Goal: Task Accomplishment & Management: Complete application form

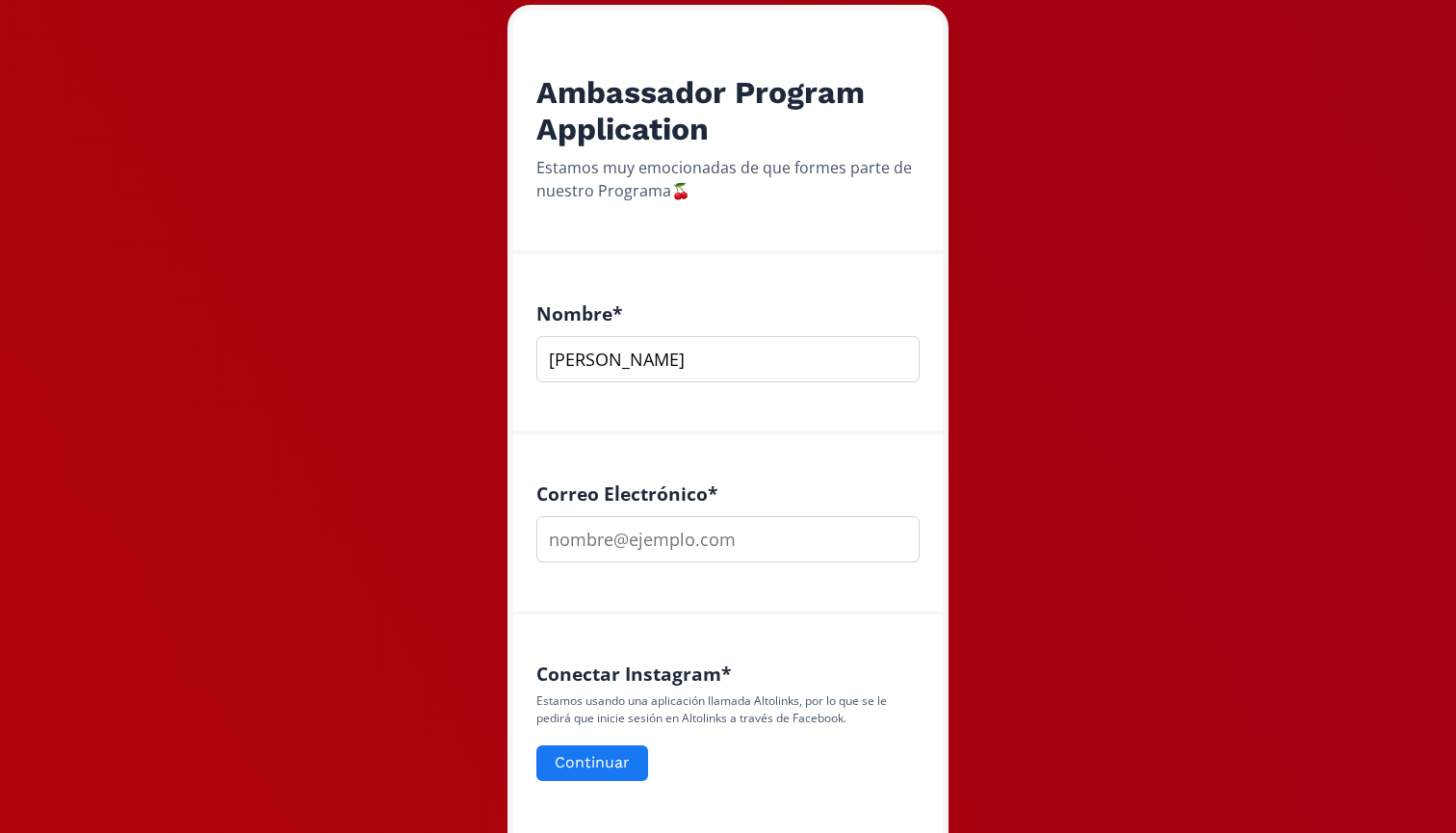
scroll to position [352, 0]
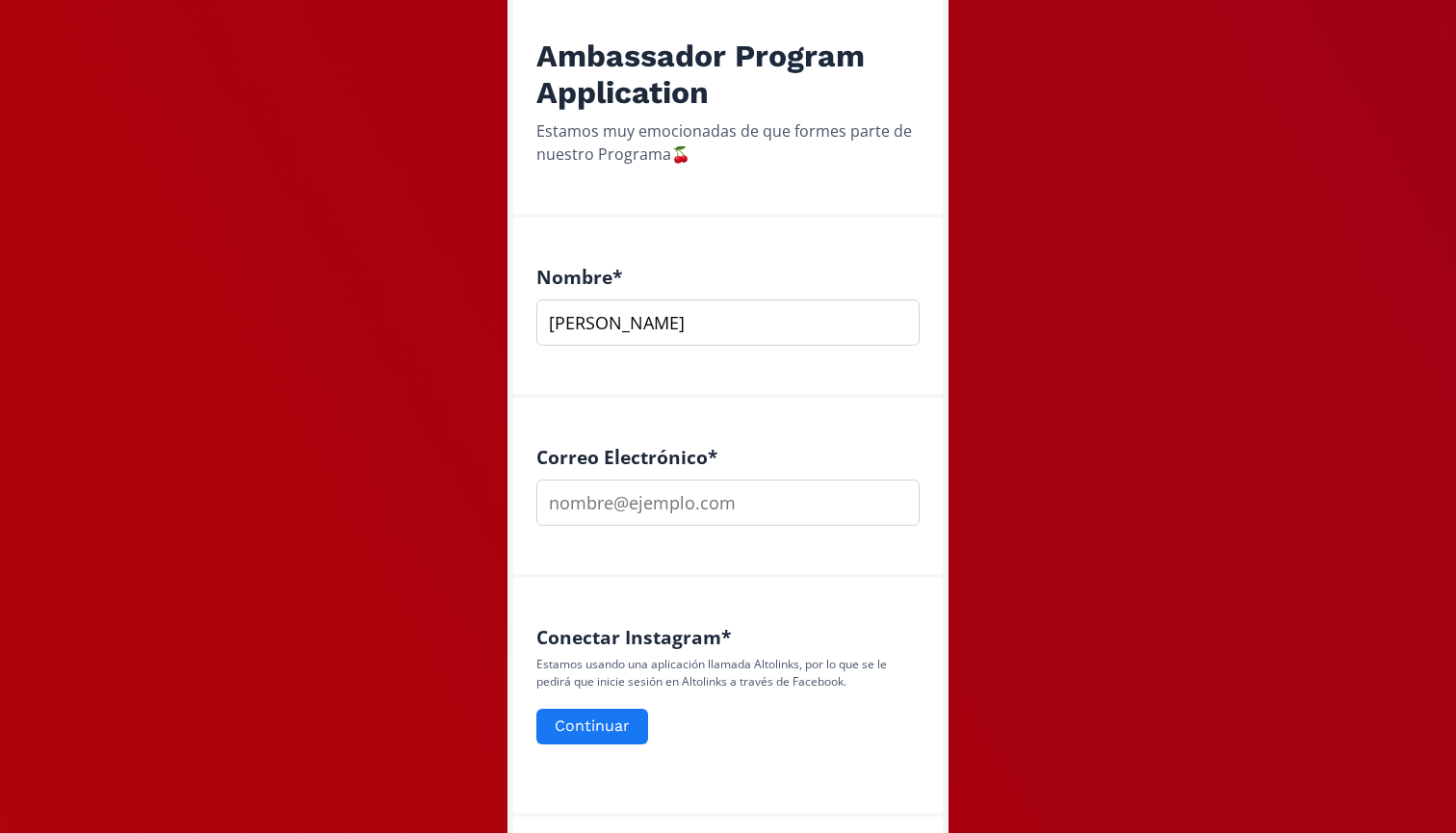
type input "[PERSON_NAME]"
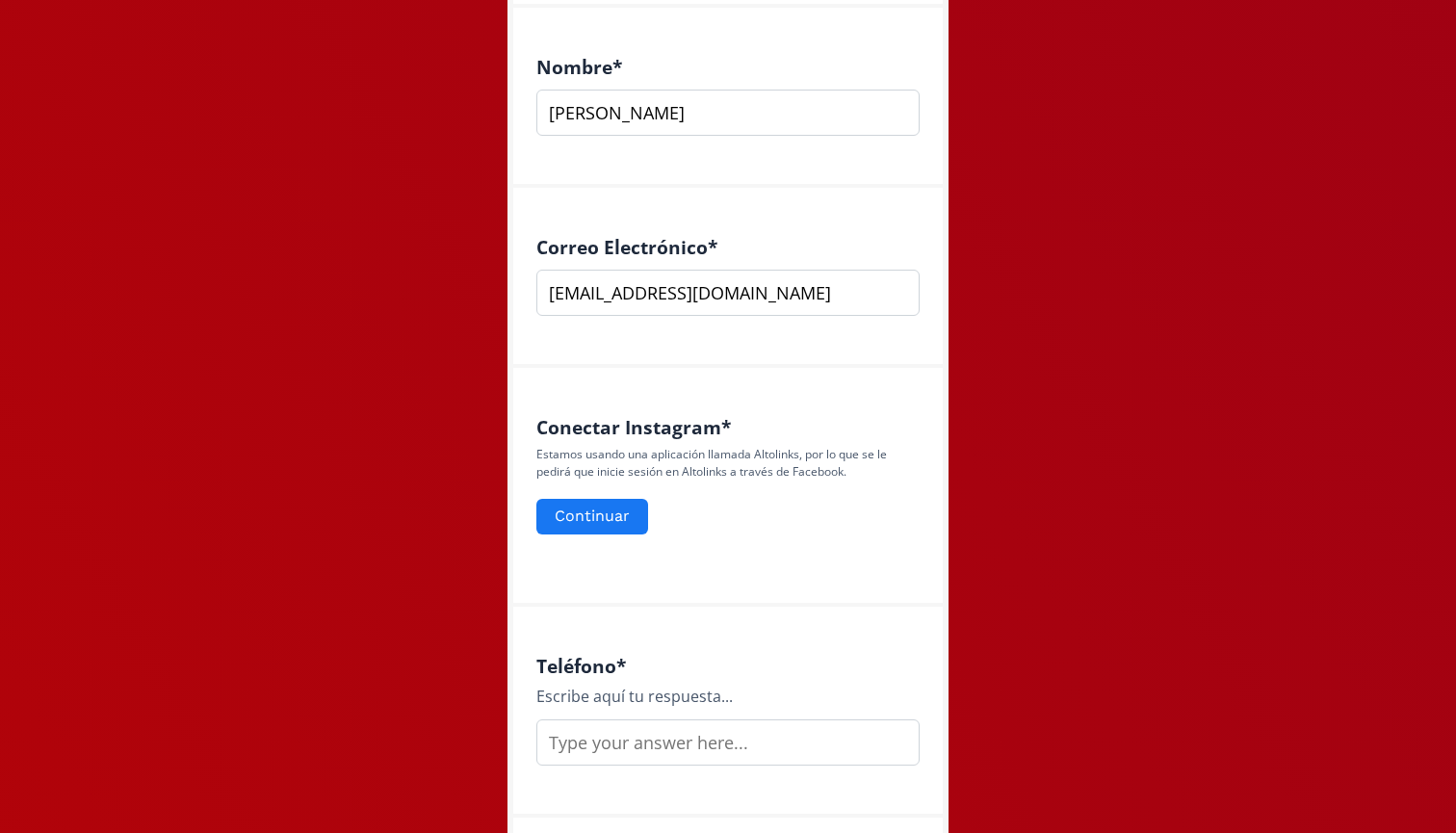
scroll to position [598, 0]
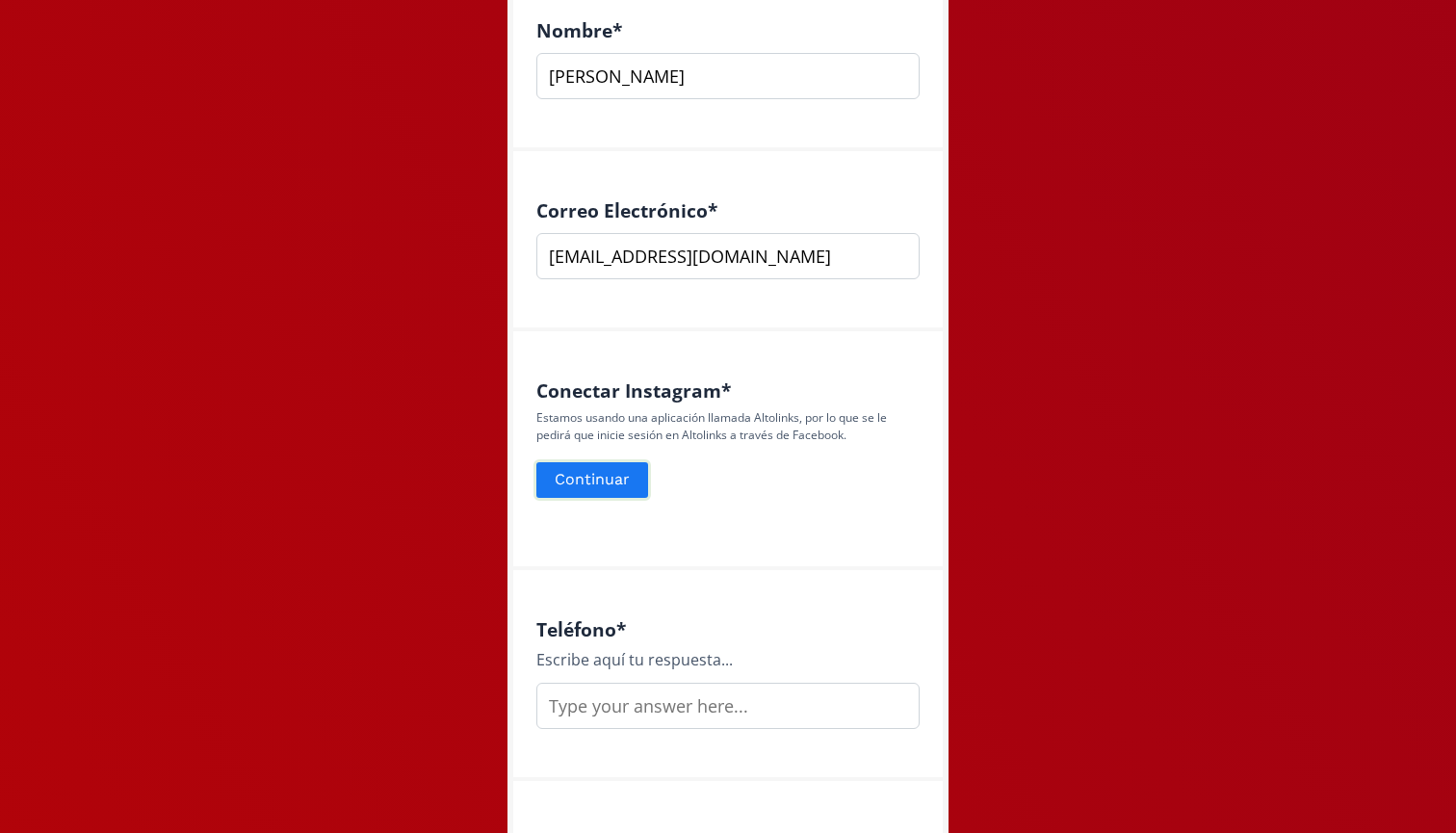
type input "[EMAIL_ADDRESS][DOMAIN_NAME]"
click at [587, 477] on button "Continuar" at bounding box center [592, 480] width 118 height 41
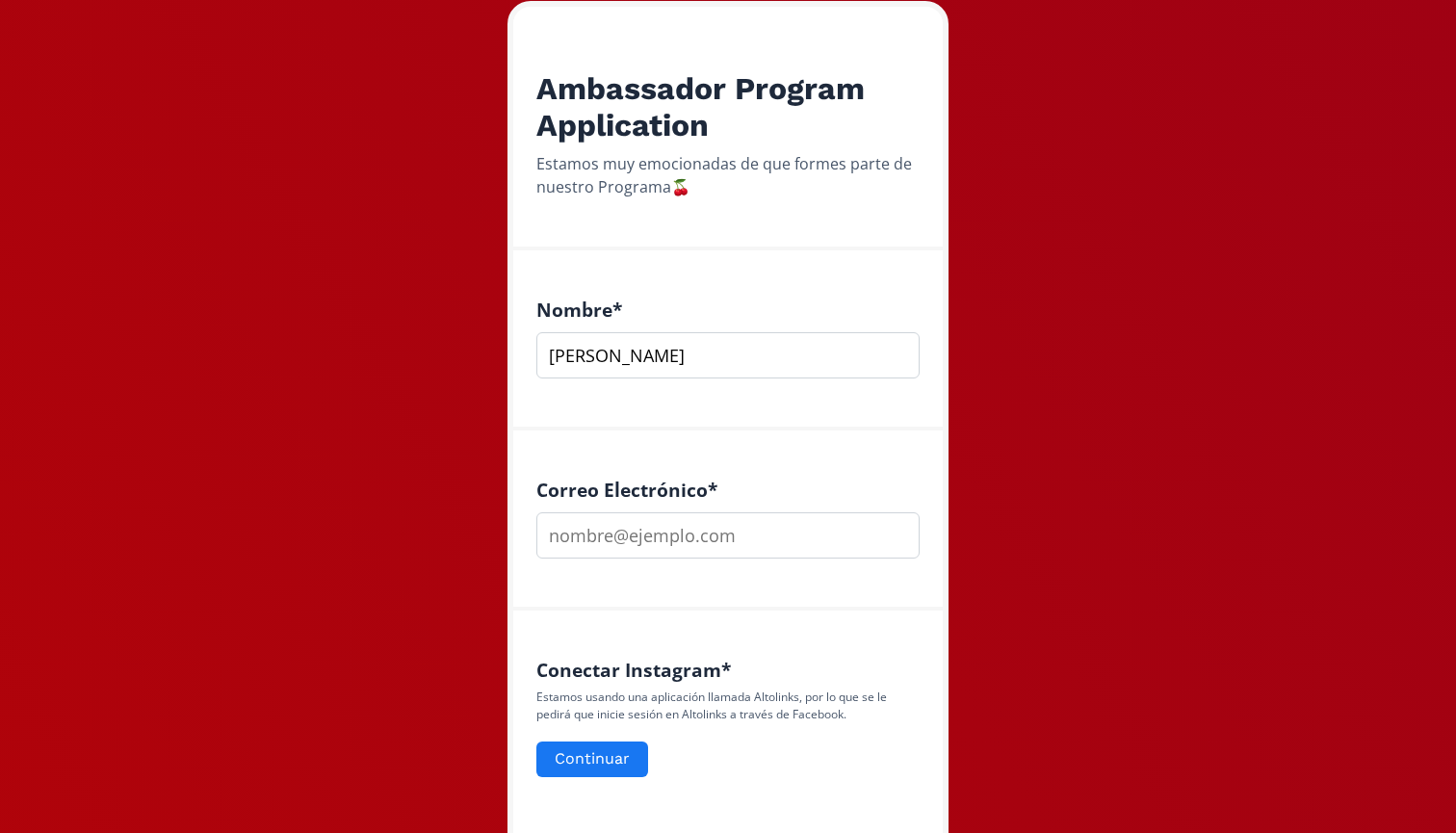
scroll to position [320, 0]
type input "[PERSON_NAME]"
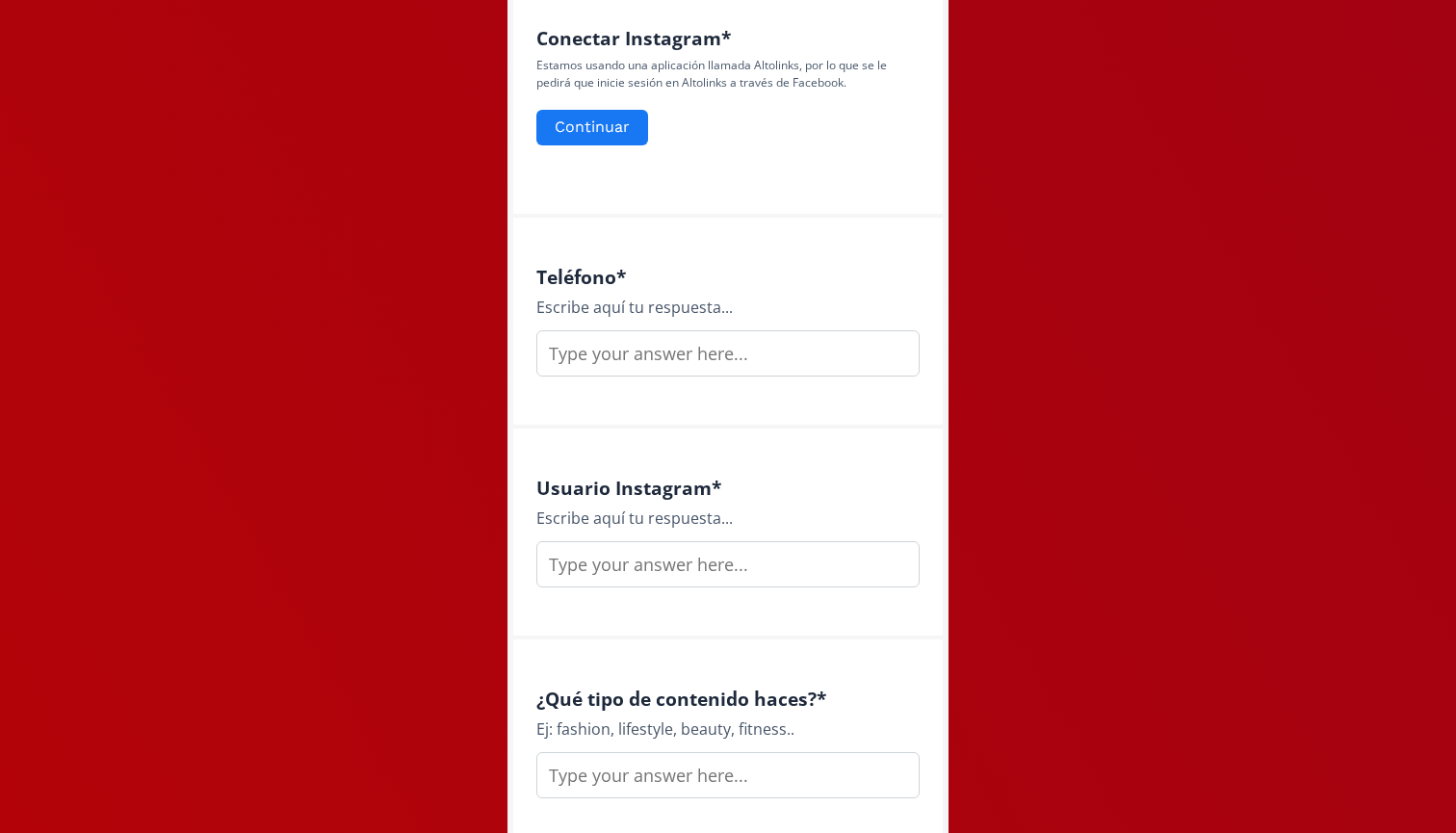
scroll to position [956, 0]
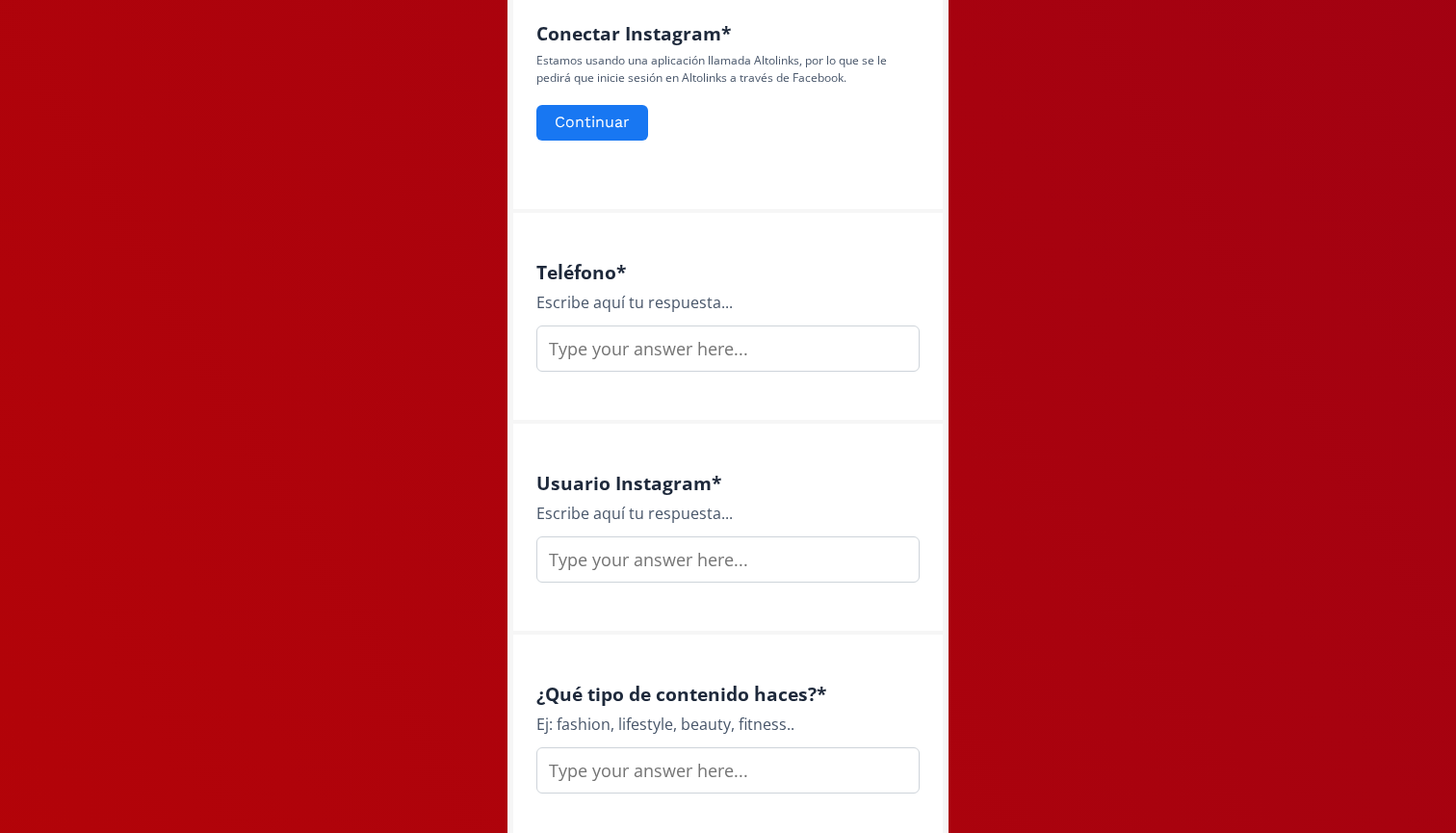
type input "[EMAIL_ADDRESS][DOMAIN_NAME]"
click at [610, 124] on button "Continuar" at bounding box center [592, 123] width 118 height 41
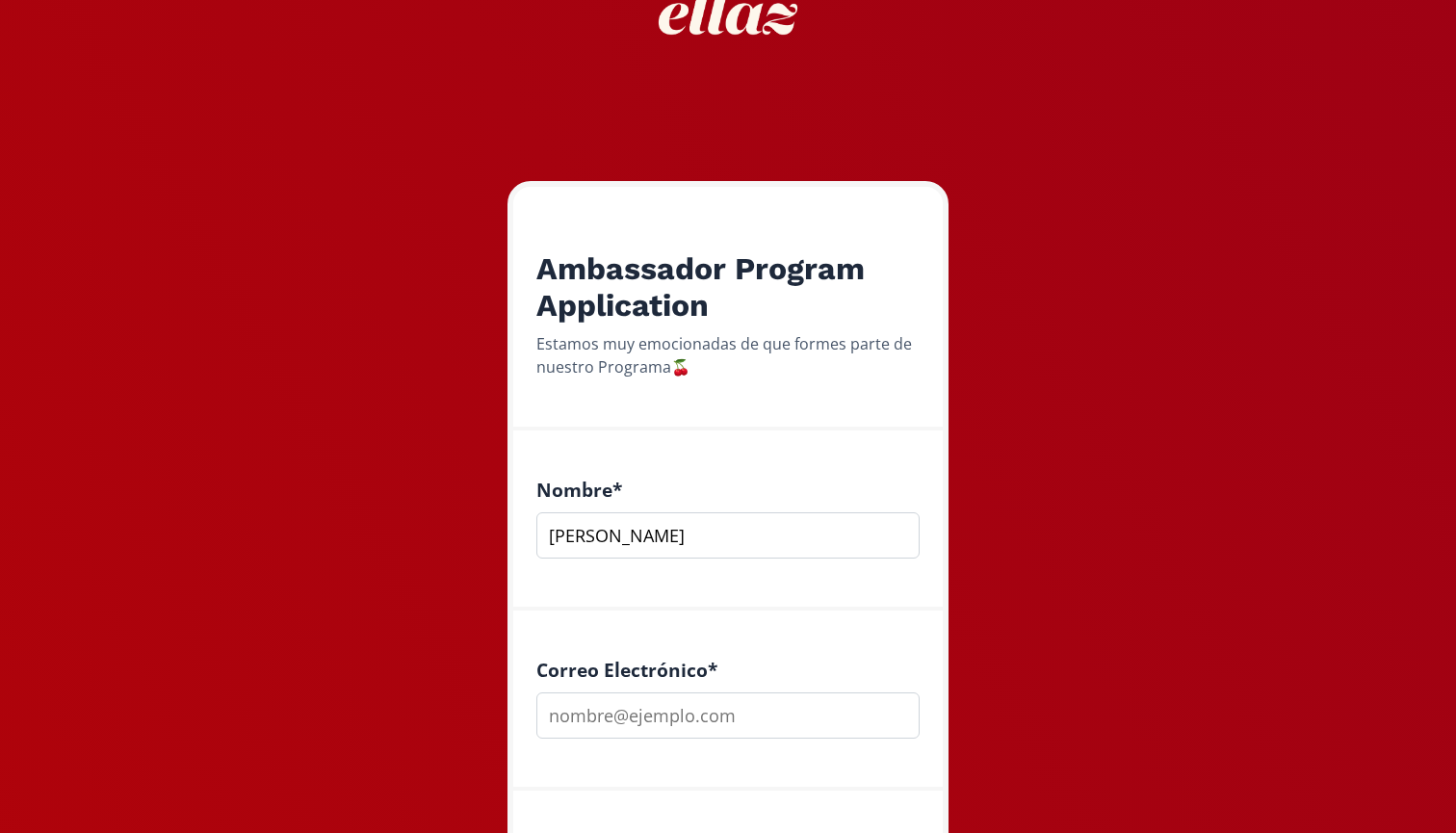
scroll to position [182, 0]
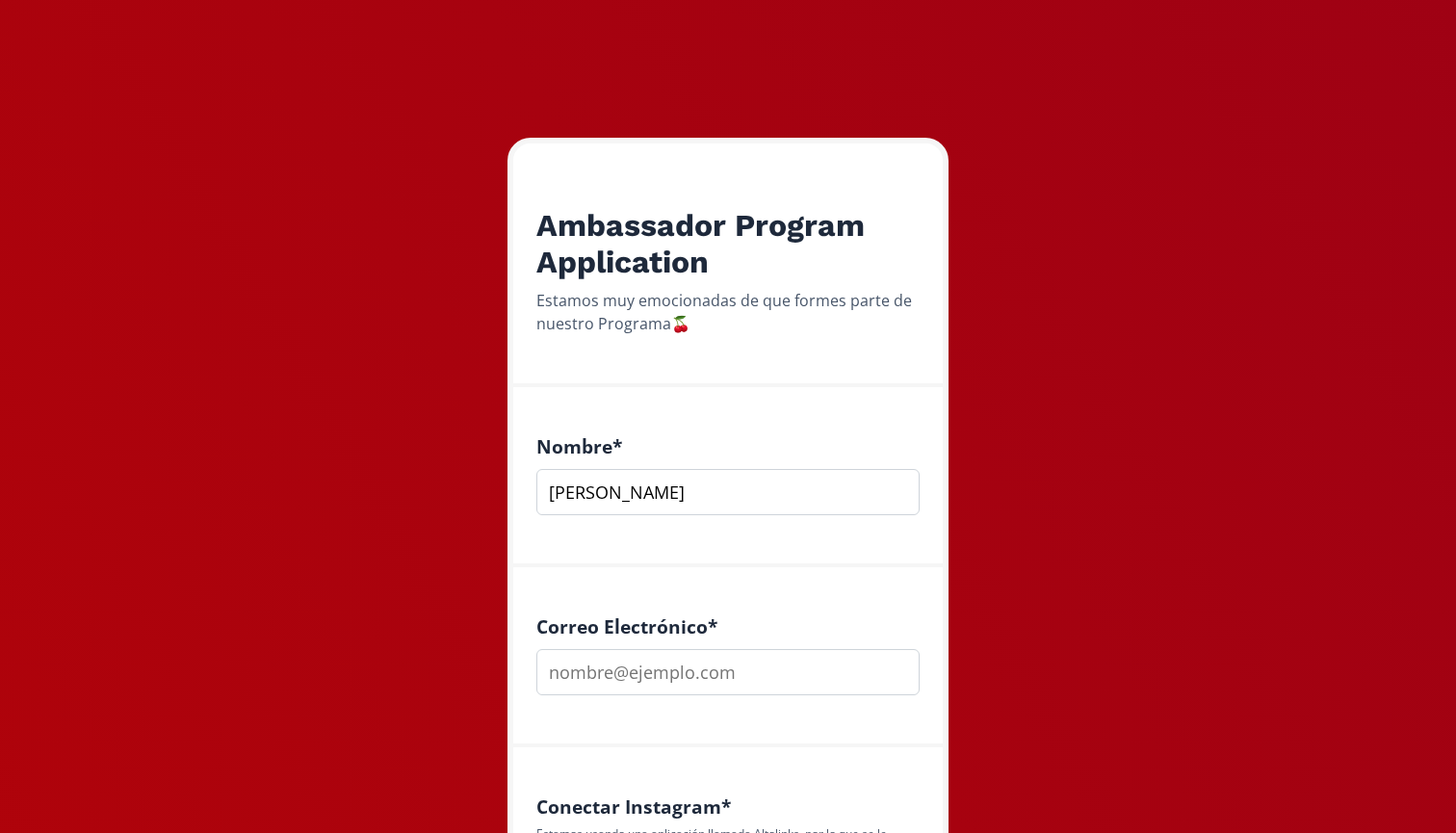
click at [675, 492] on input "Miroslava Martinez" at bounding box center [728, 492] width 383 height 46
type input "[PERSON_NAME]"
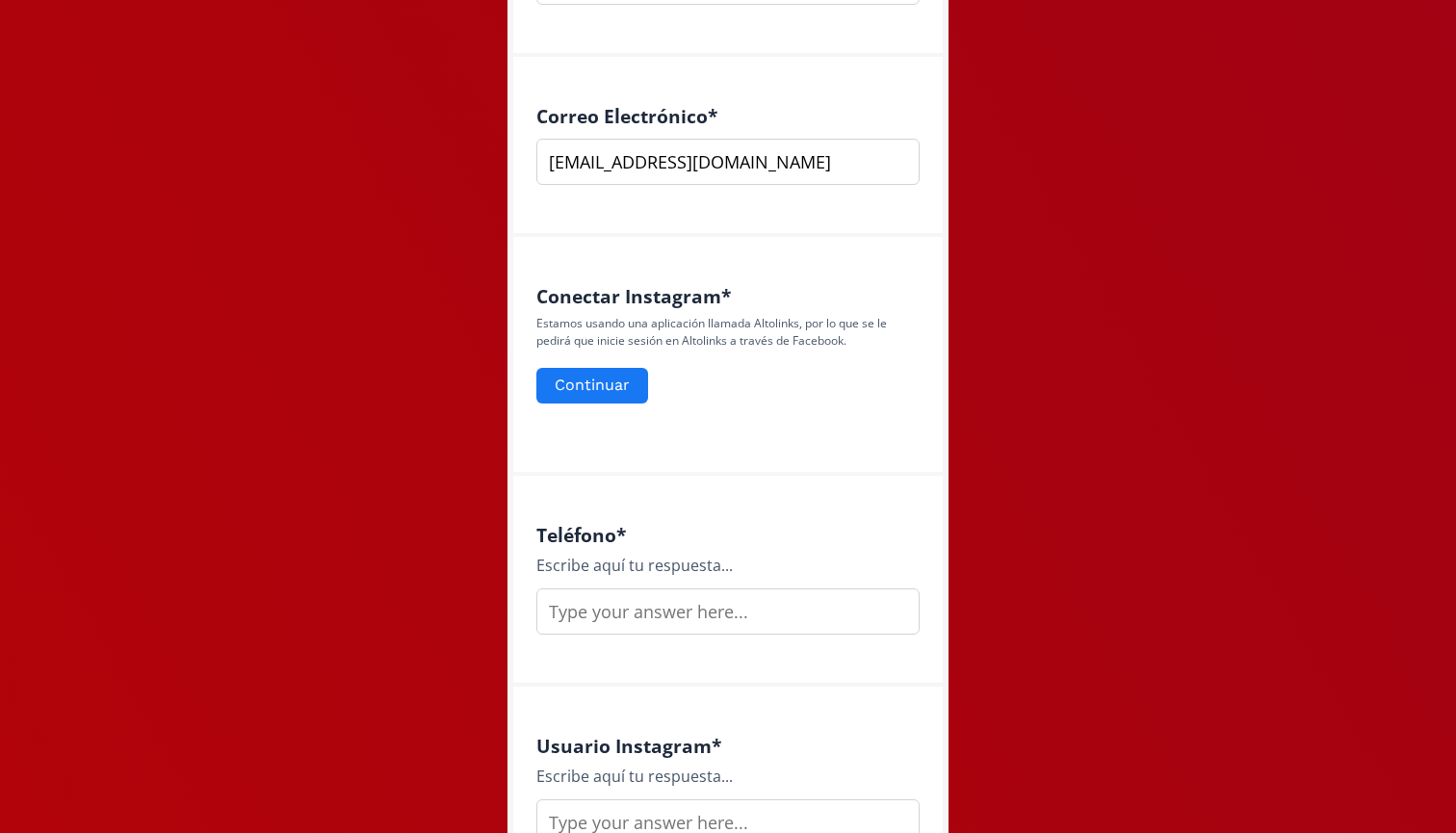
scroll to position [721, 0]
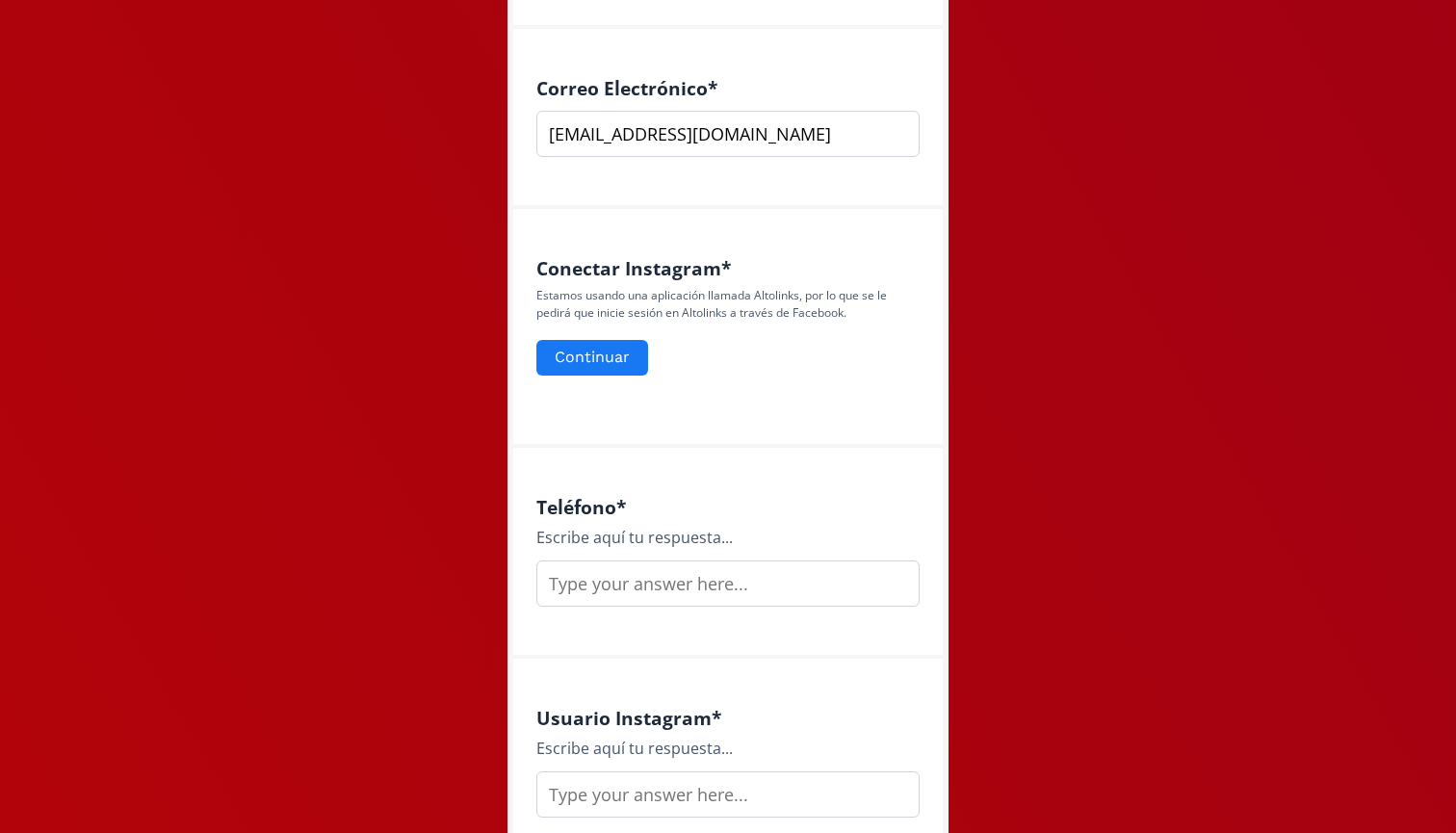
type input "[EMAIL_ADDRESS][DOMAIN_NAME]"
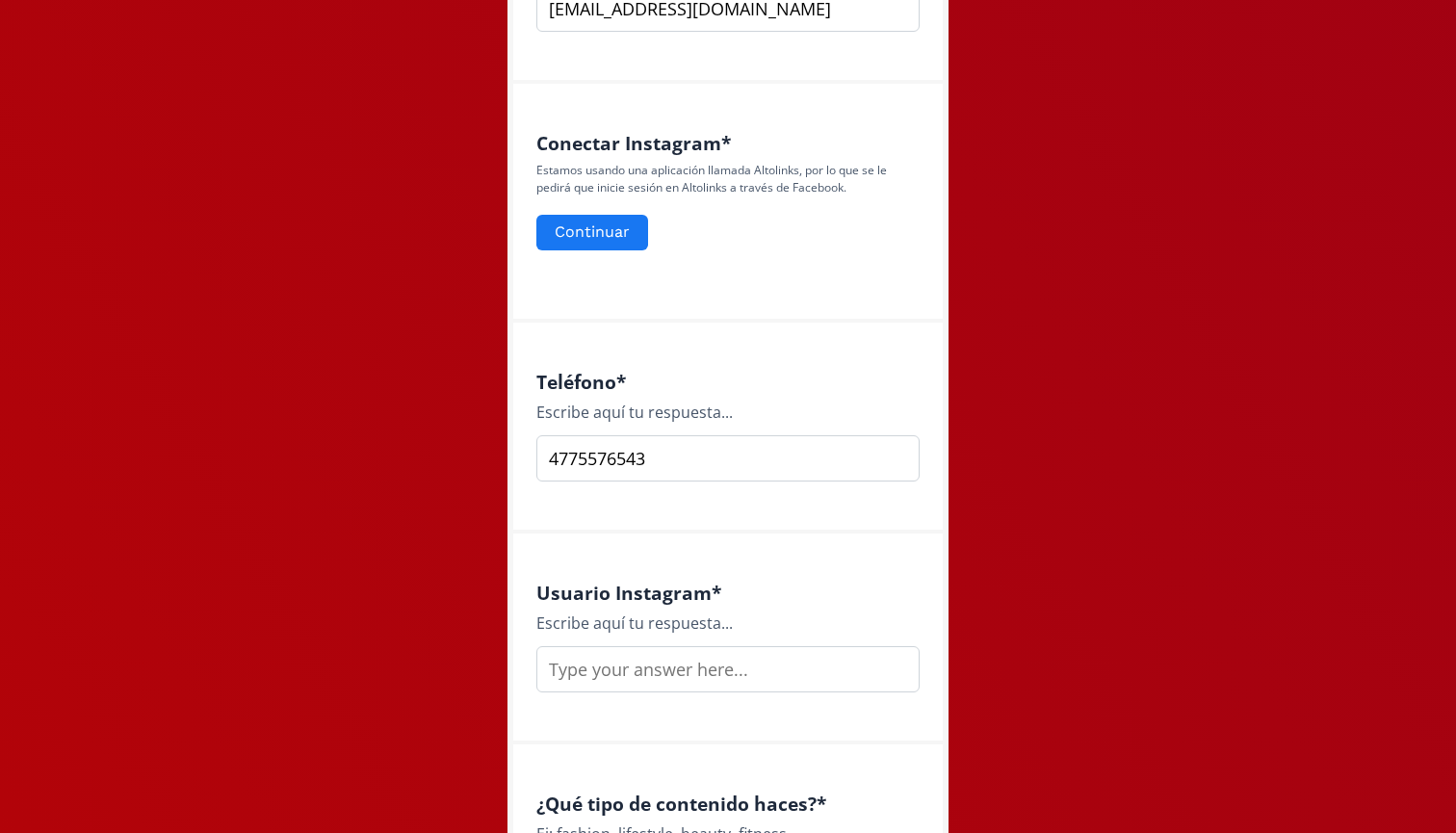
scroll to position [953, 0]
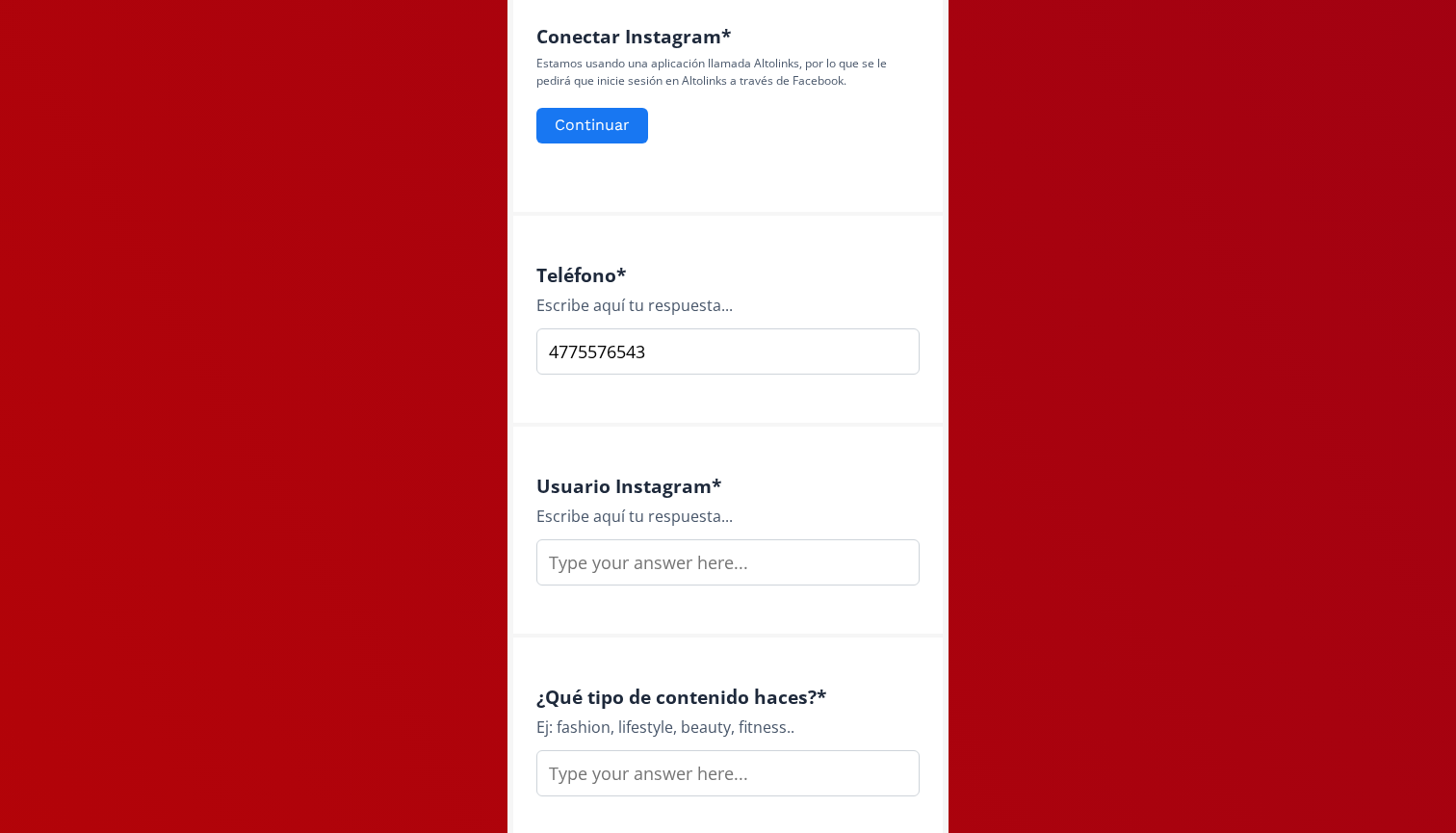
type input "4775576543"
click at [775, 550] on input "text" at bounding box center [728, 562] width 383 height 46
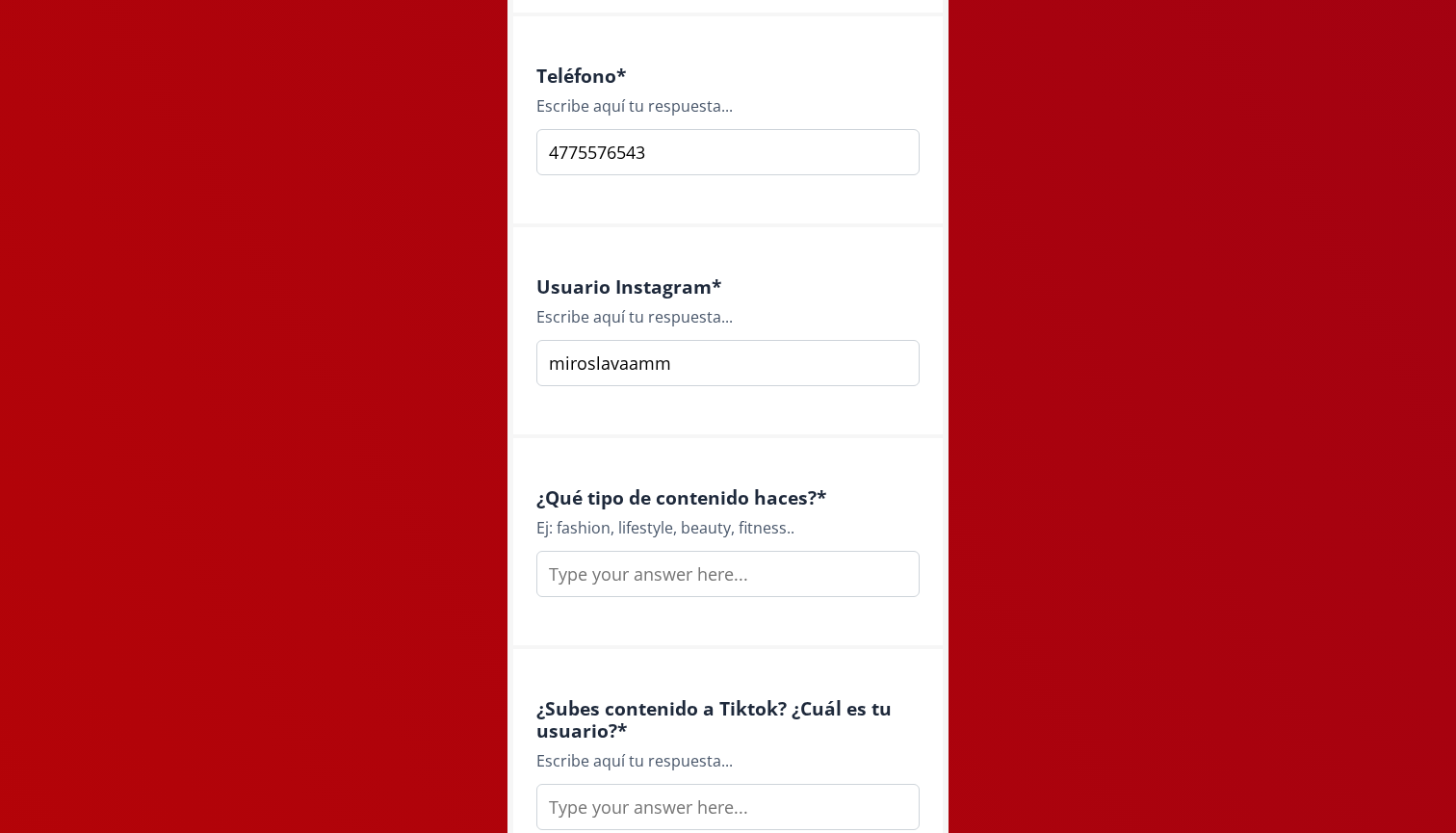
scroll to position [1191, 0]
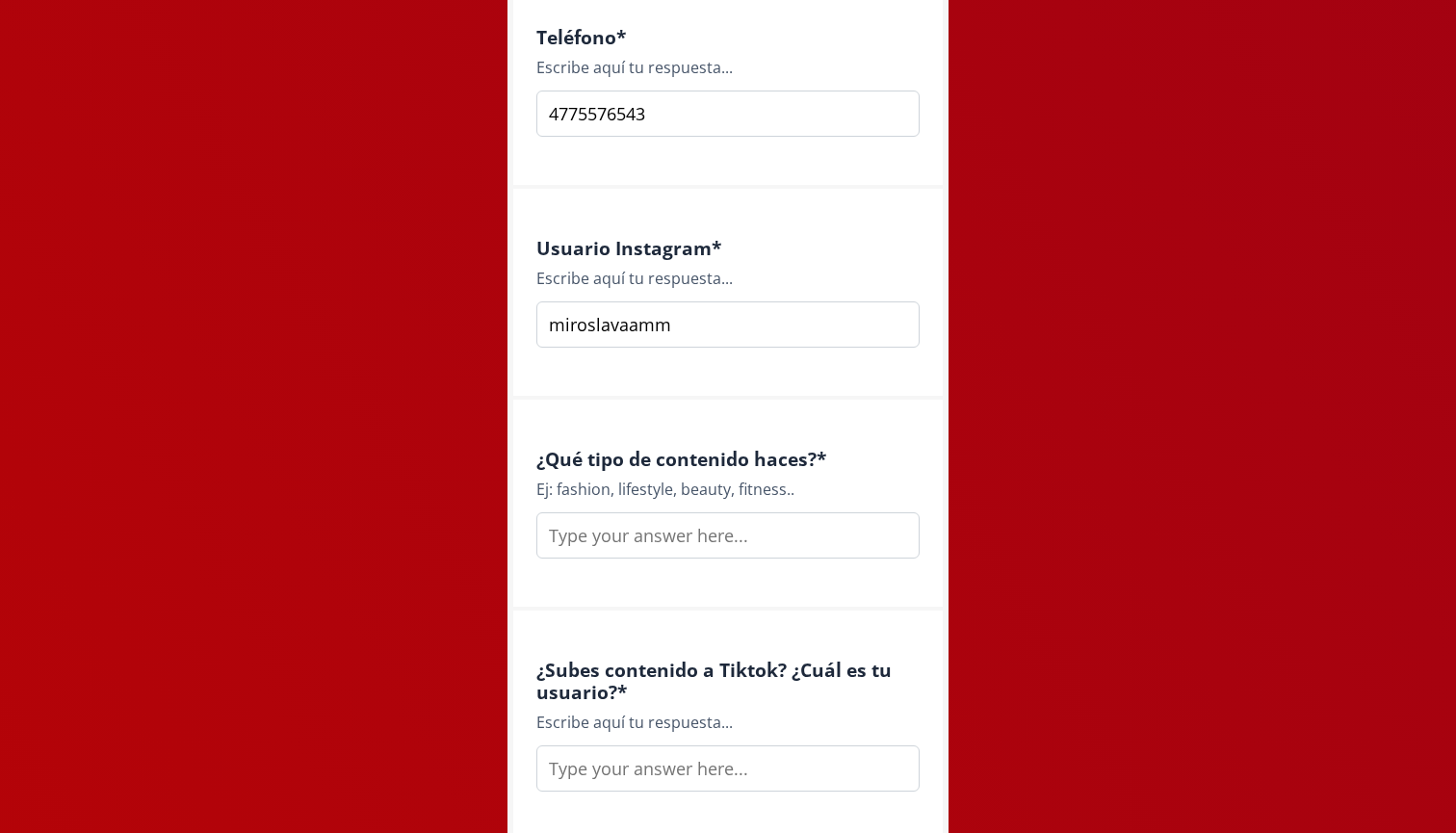
type input "miroslavaamm"
click at [710, 533] on input "text" at bounding box center [728, 535] width 383 height 46
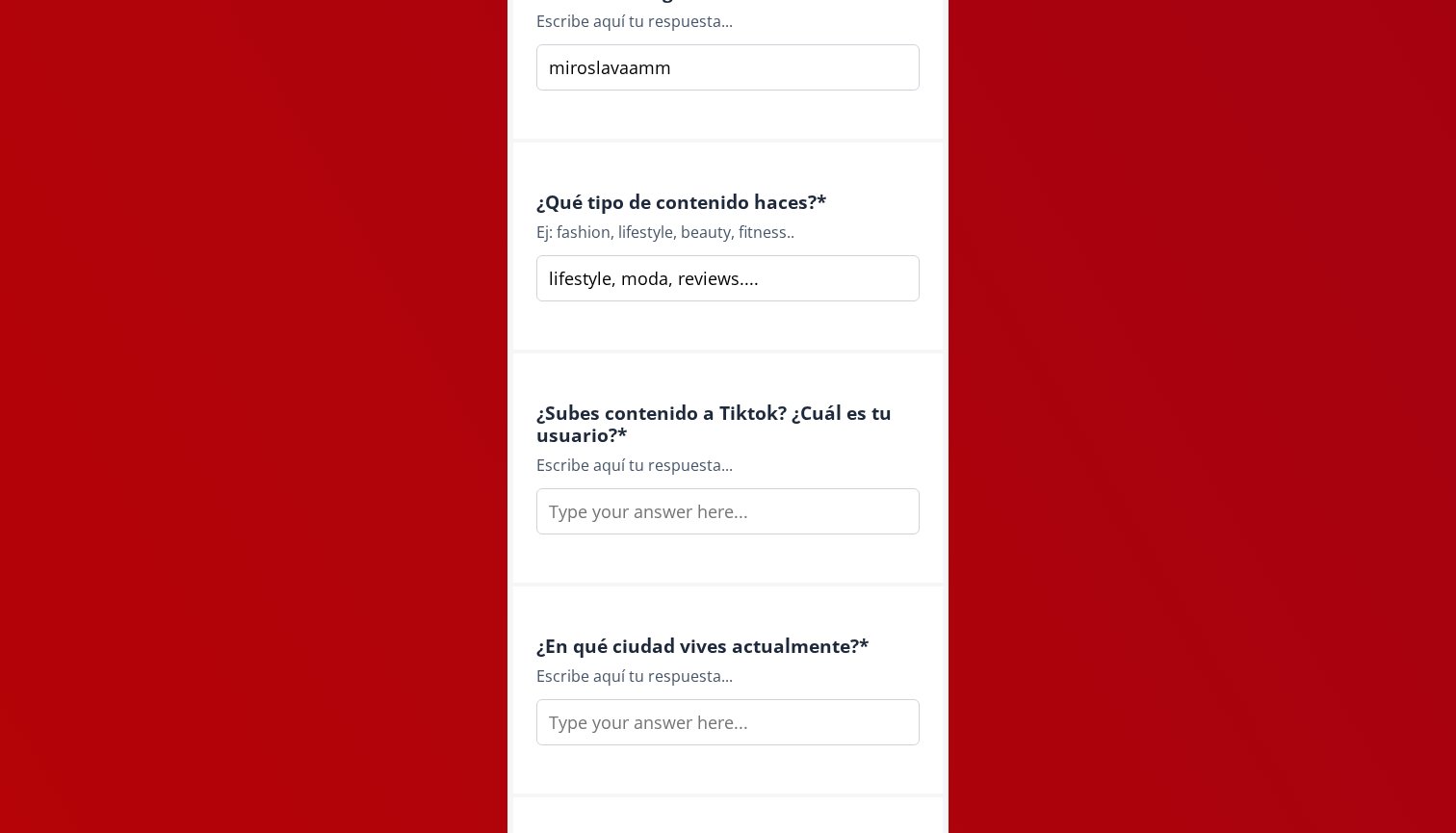
scroll to position [1451, 0]
type input "lifestyle, moda, reviews...."
click at [734, 489] on input "text" at bounding box center [728, 508] width 383 height 46
click at [733, 517] on input "text" at bounding box center [728, 508] width 383 height 46
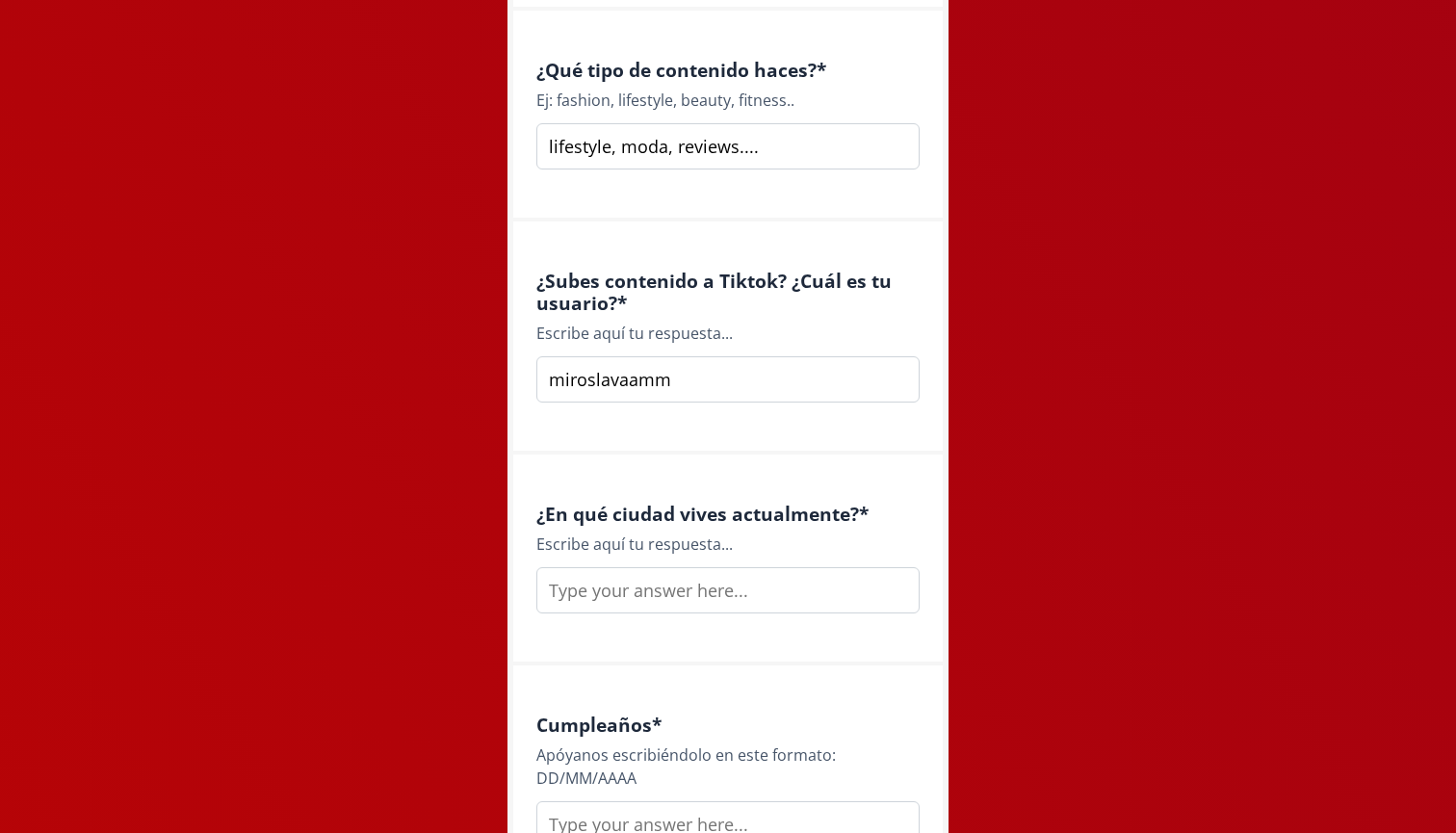
scroll to position [1607, 0]
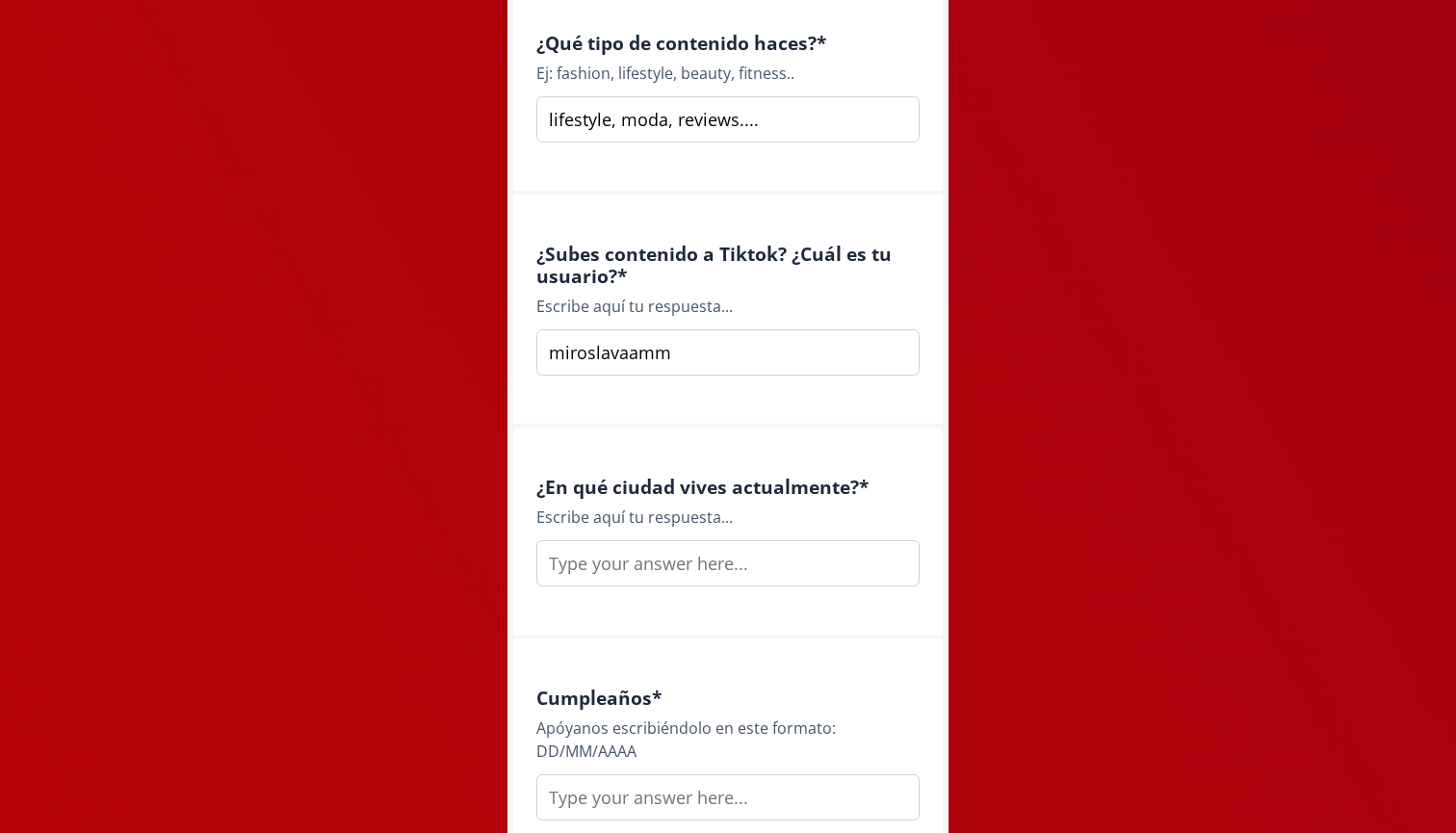
type input "miroslavaamm"
type input "c"
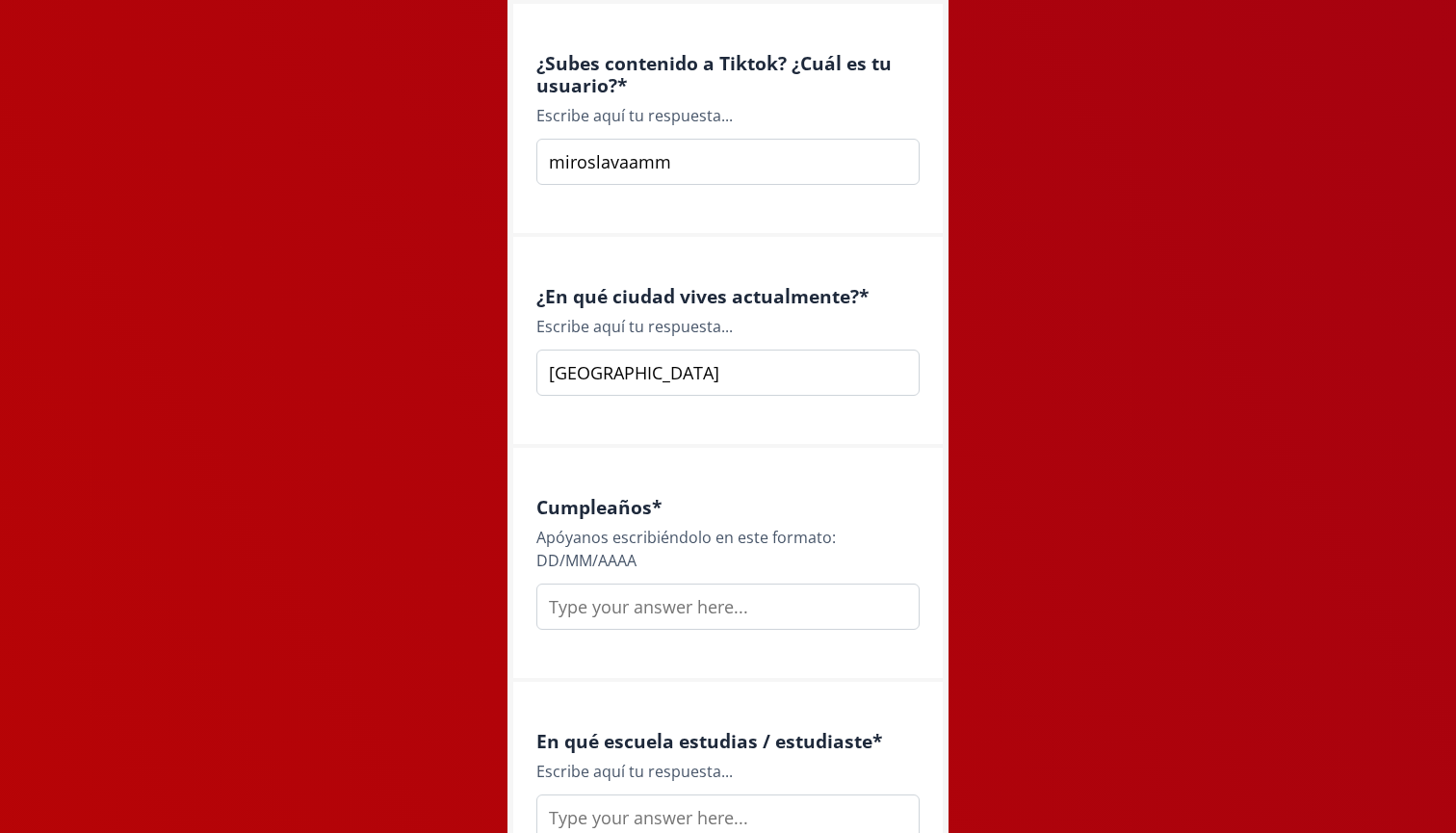
scroll to position [1892, 0]
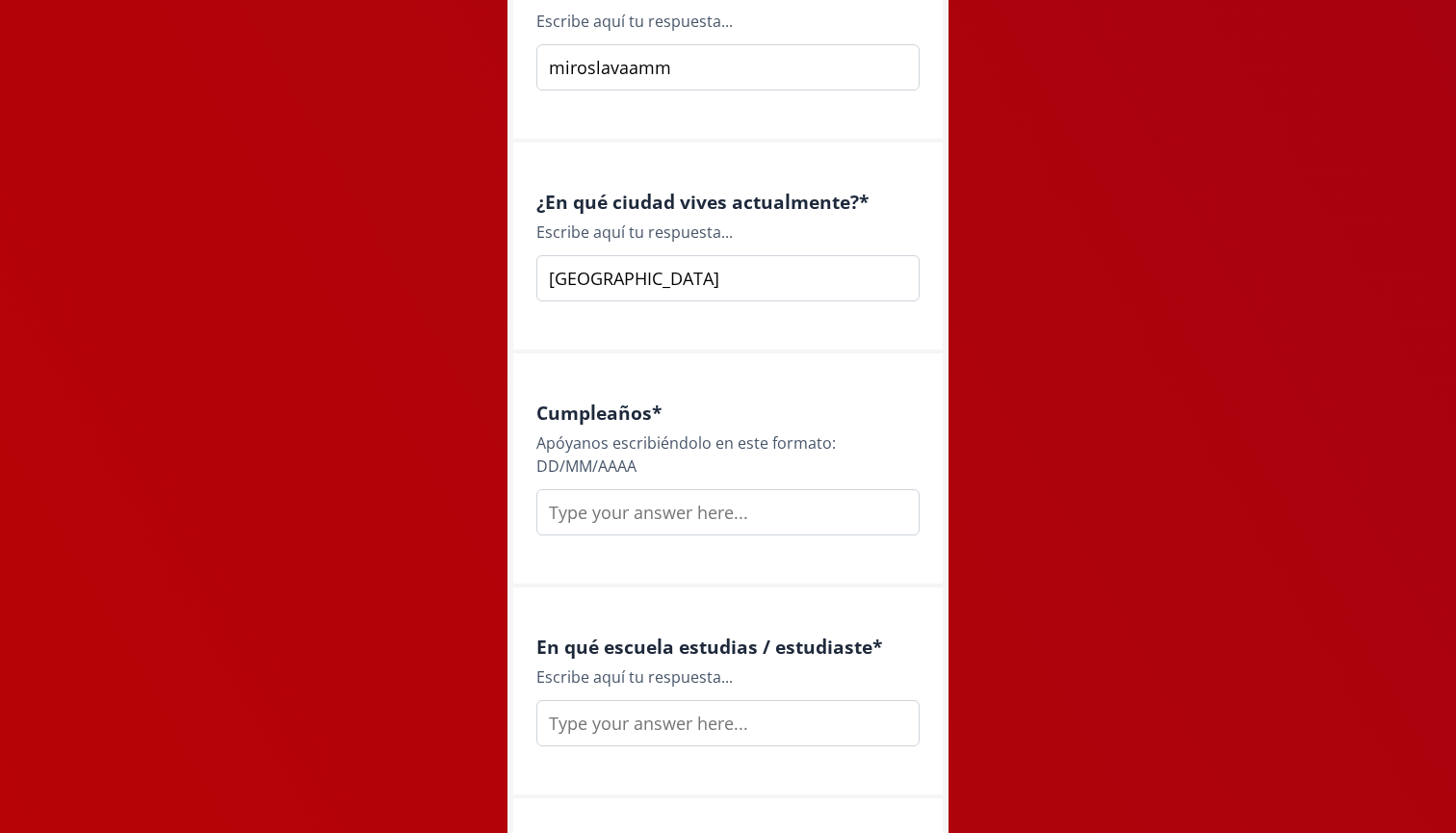
type input "Ciudad de México"
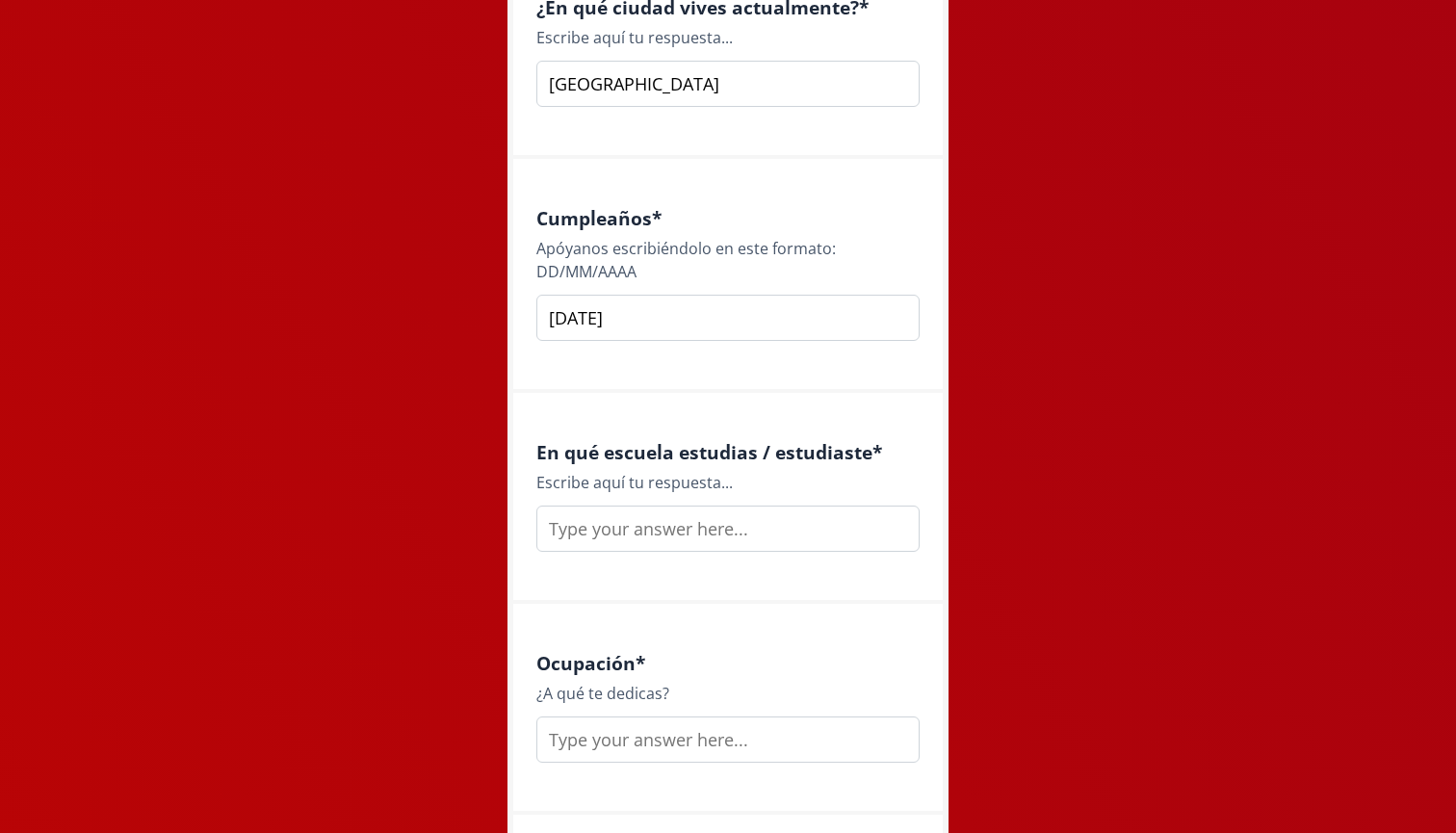
scroll to position [2103, 0]
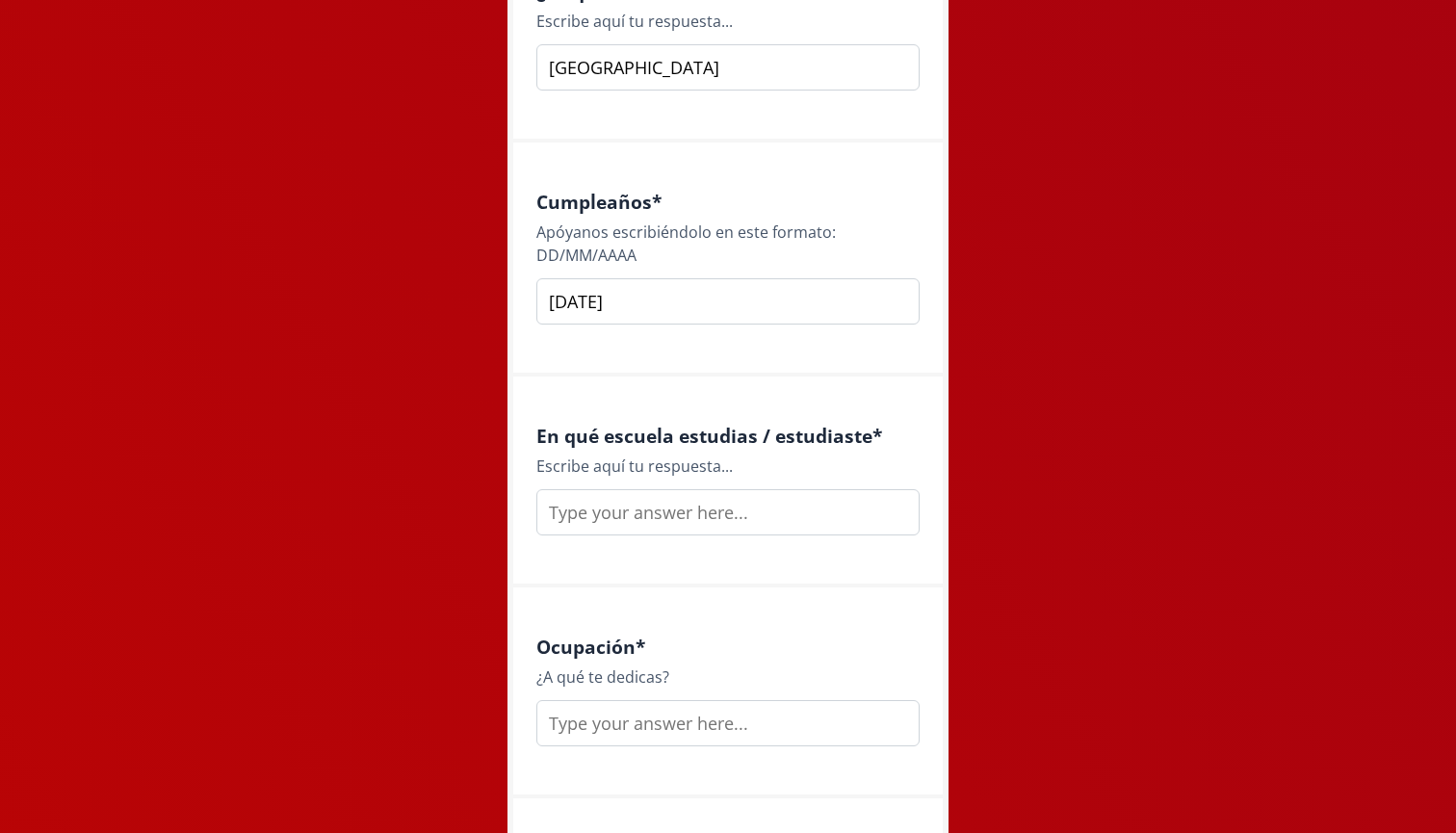
type input "02/04/2004"
click at [732, 514] on input "text" at bounding box center [728, 512] width 383 height 46
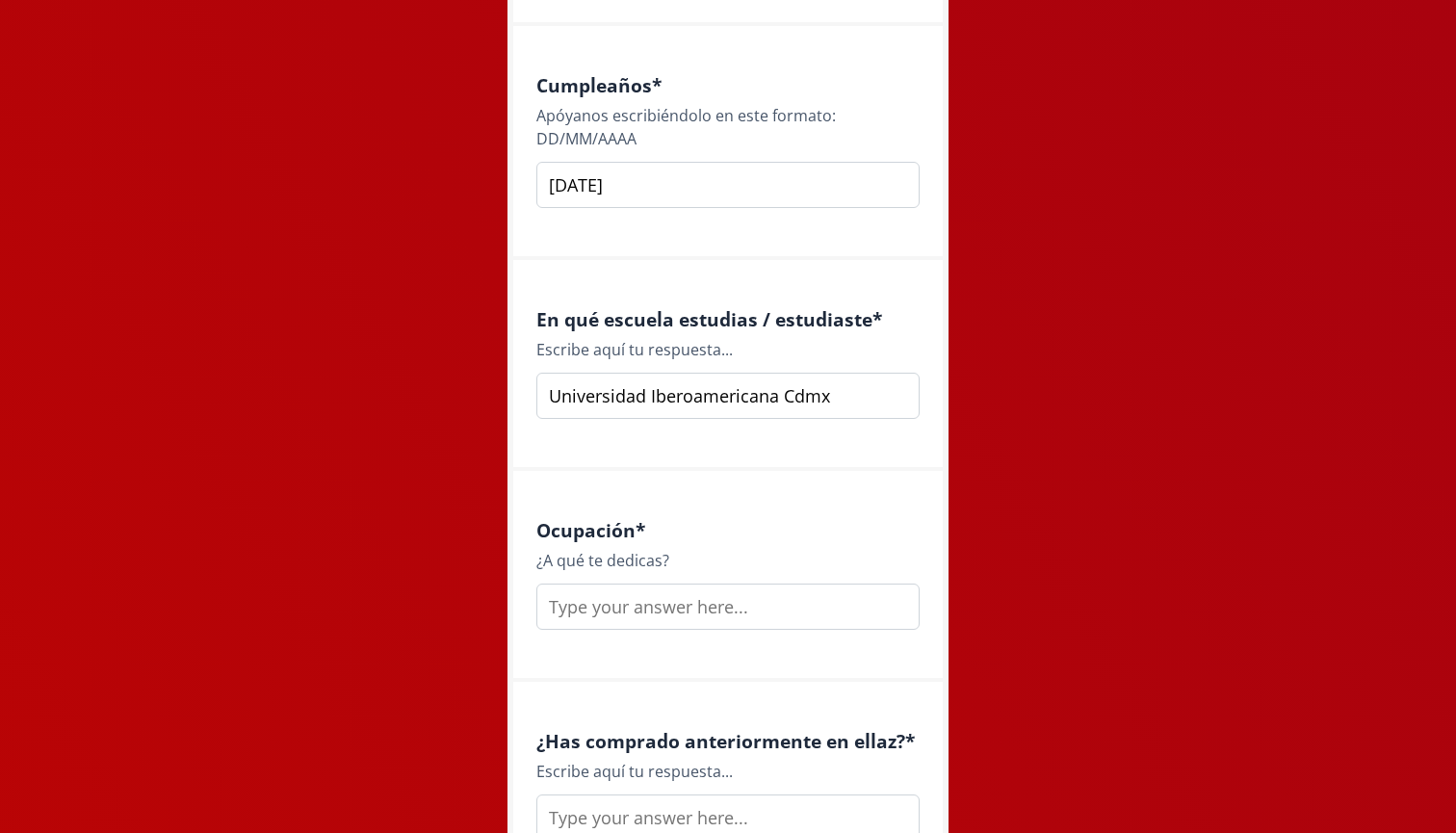
scroll to position [2243, 0]
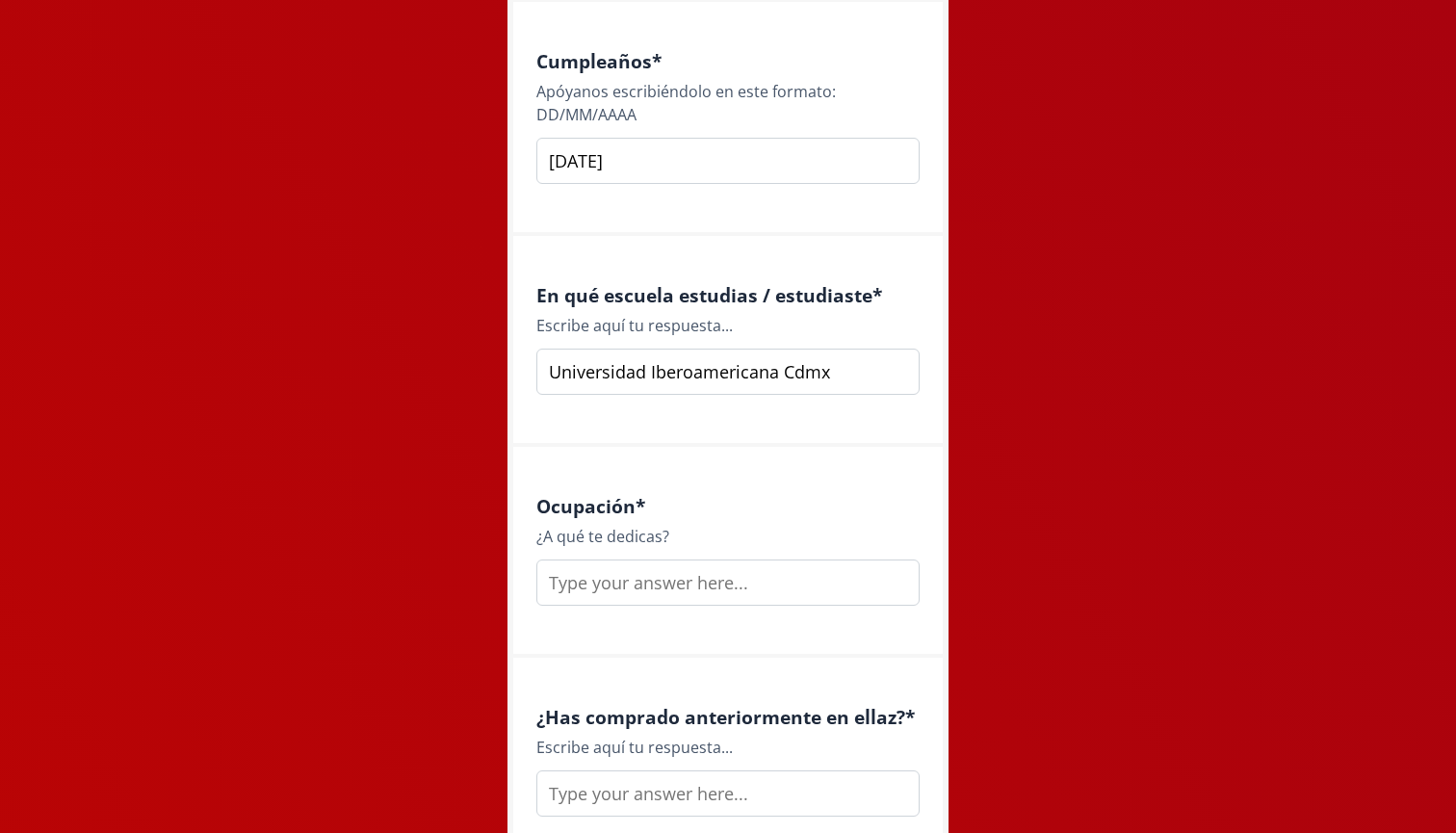
type input "Universidad Iberoamericana Cdmx"
click at [707, 599] on input "text" at bounding box center [728, 582] width 383 height 46
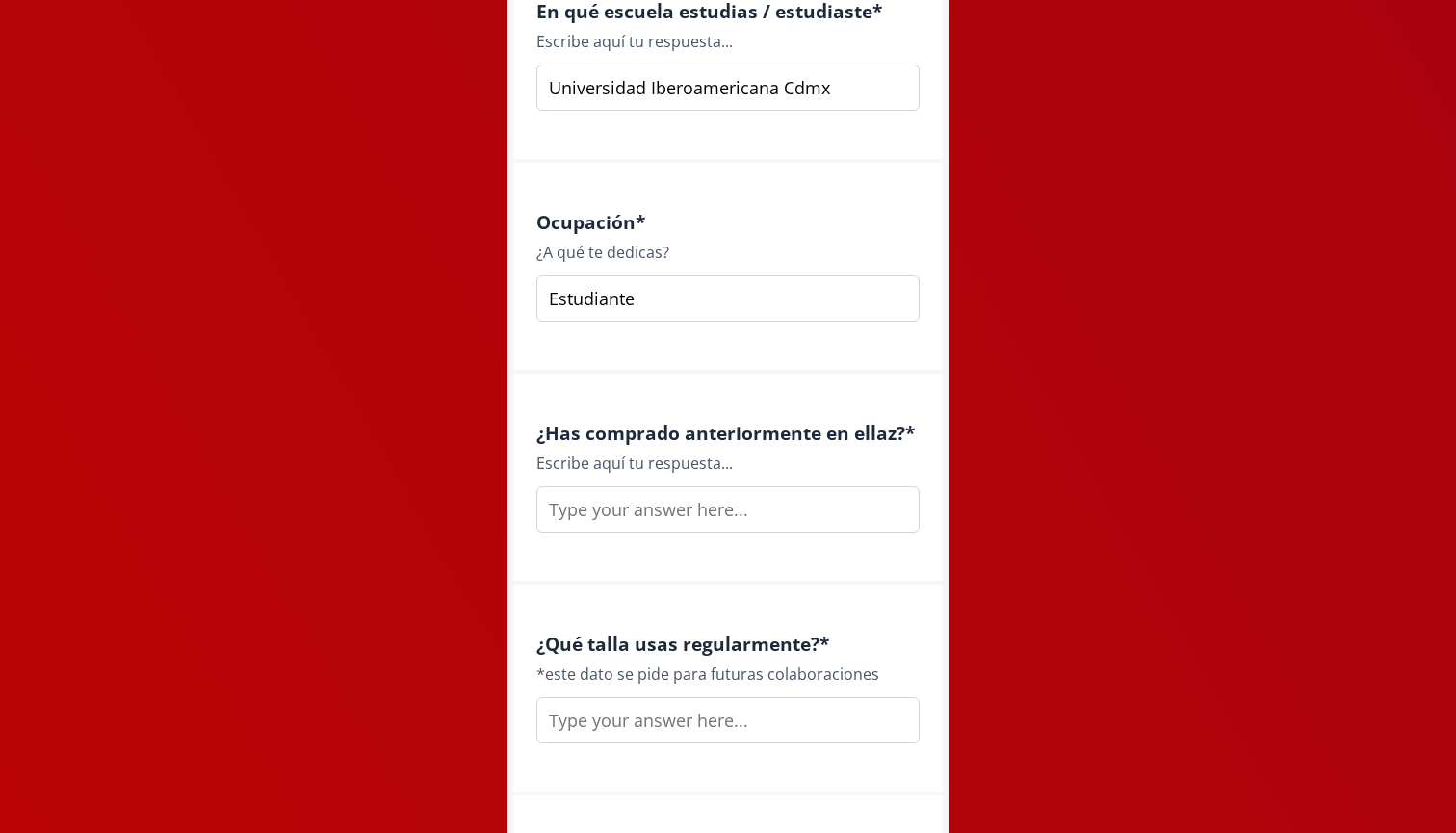
scroll to position [2530, 0]
type input "Estudiante"
click at [734, 506] on input "text" at bounding box center [728, 507] width 383 height 46
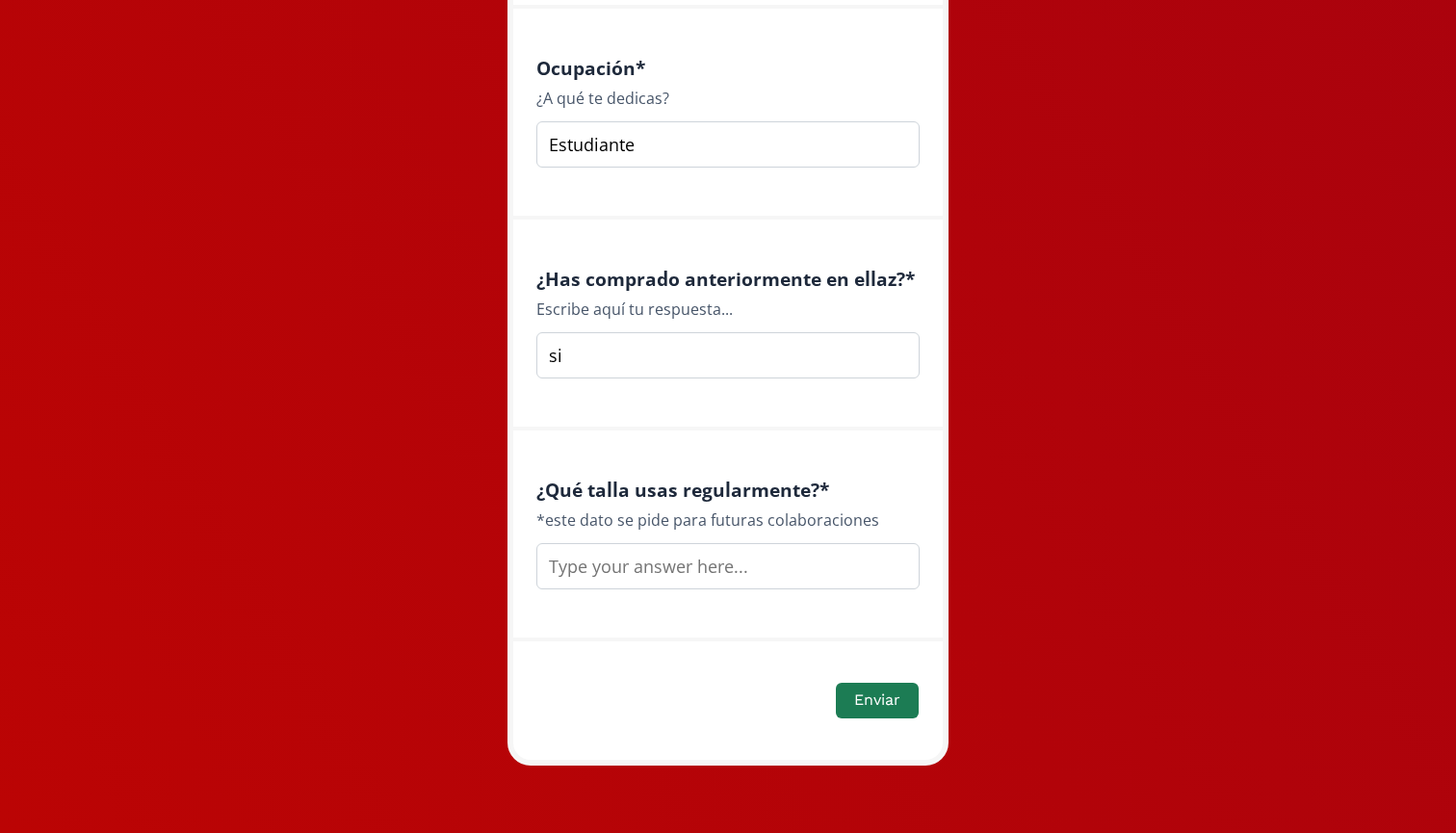
scroll to position [2681, 0]
type input "si"
click at [672, 581] on input "text" at bounding box center [728, 567] width 383 height 46
type input "a"
type input "en algunas cosas XS y otras S"
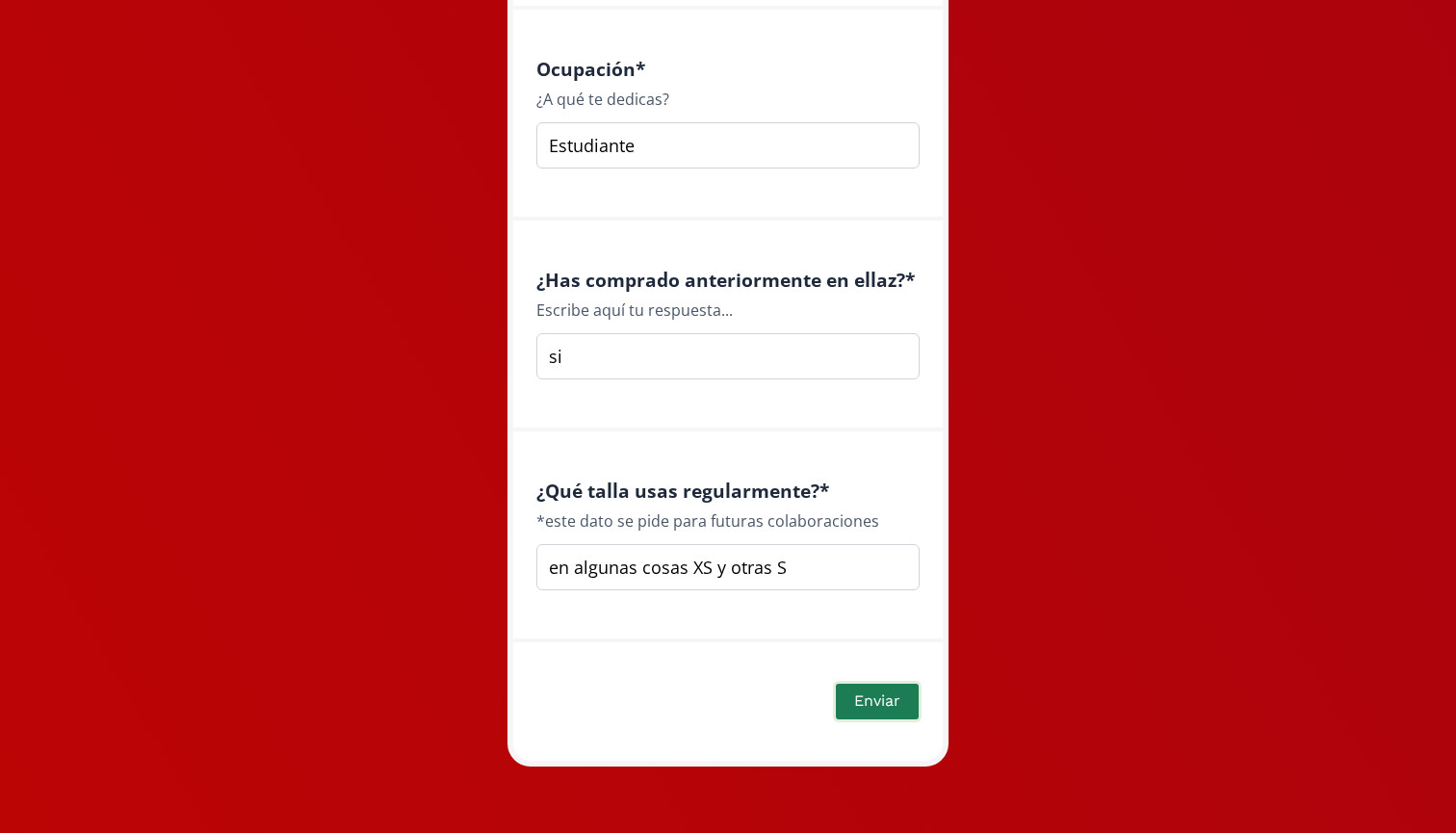
click at [867, 701] on button "Enviar" at bounding box center [877, 701] width 89 height 41
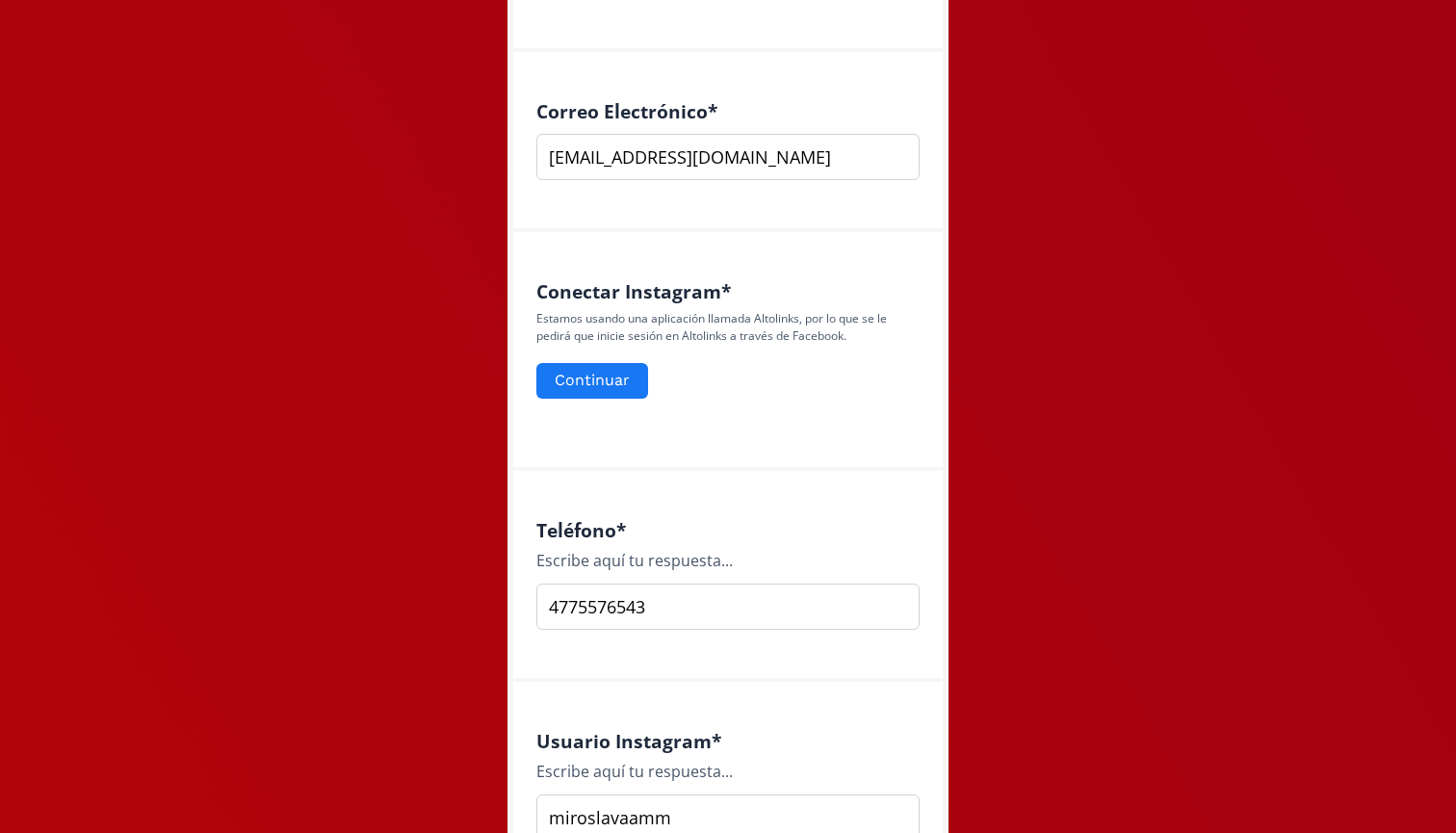
click at [771, 419] on div "Conectar Instagram * Estamos usando una aplicación llamada Altolinks, por lo qu…" at bounding box center [728, 351] width 430 height 239
click at [593, 382] on button "Continuar" at bounding box center [592, 380] width 118 height 41
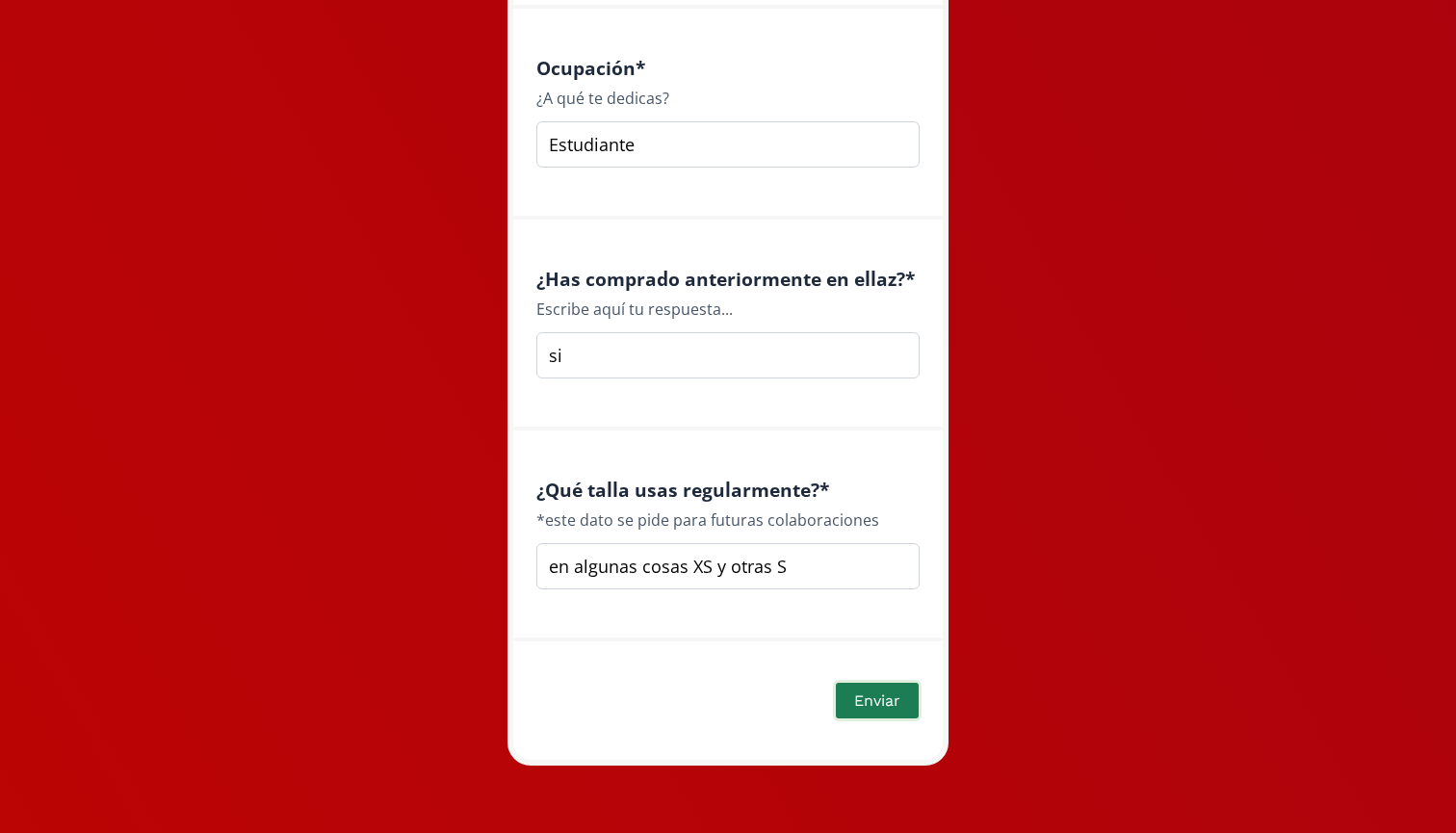
scroll to position [2746, 0]
click at [872, 700] on button "Enviar" at bounding box center [877, 701] width 89 height 41
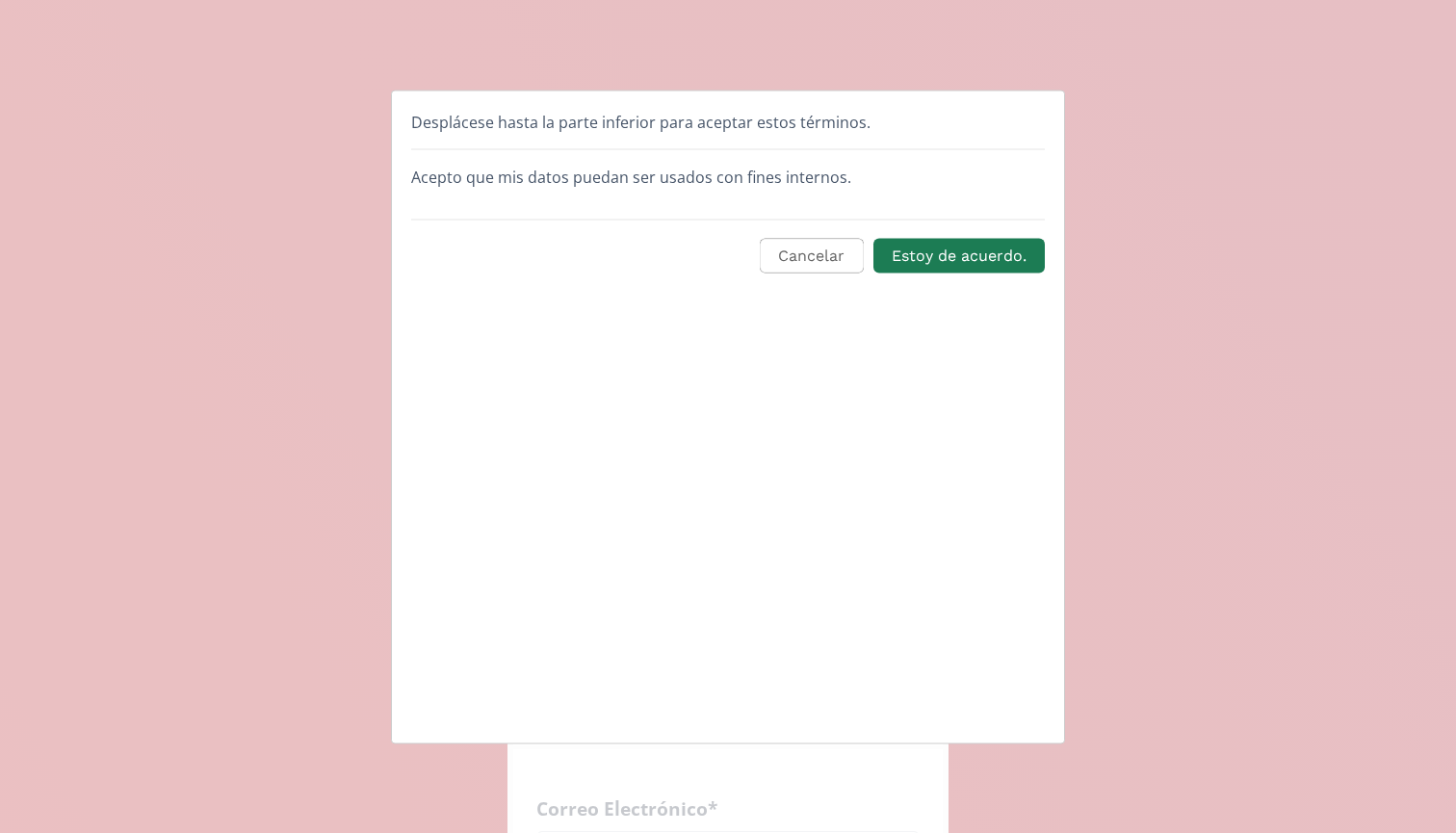
scroll to position [0, 0]
click at [950, 261] on button "Estoy de acuerdo." at bounding box center [960, 256] width 177 height 41
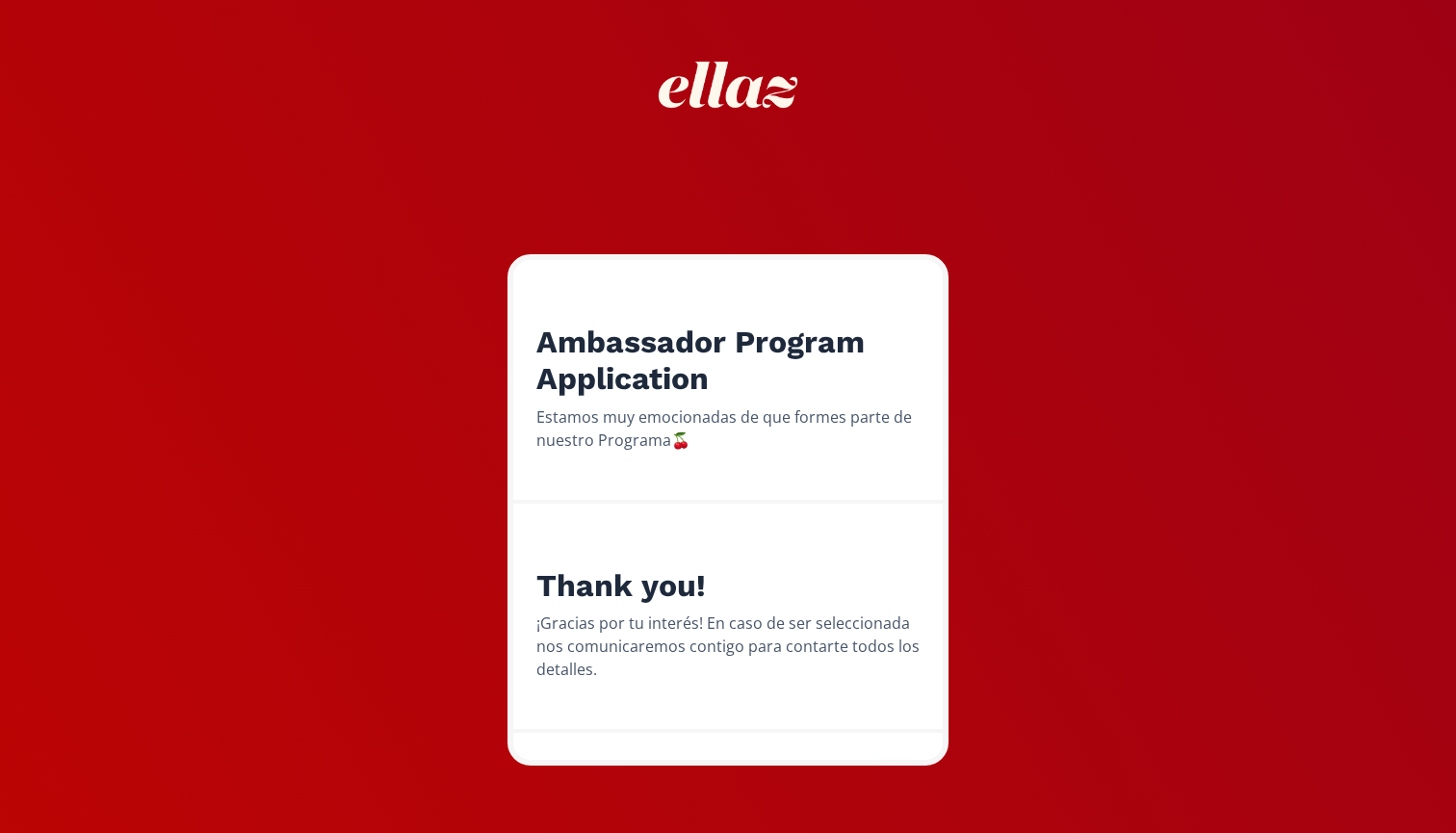
scroll to position [64, 0]
